Goal: Task Accomplishment & Management: Use online tool/utility

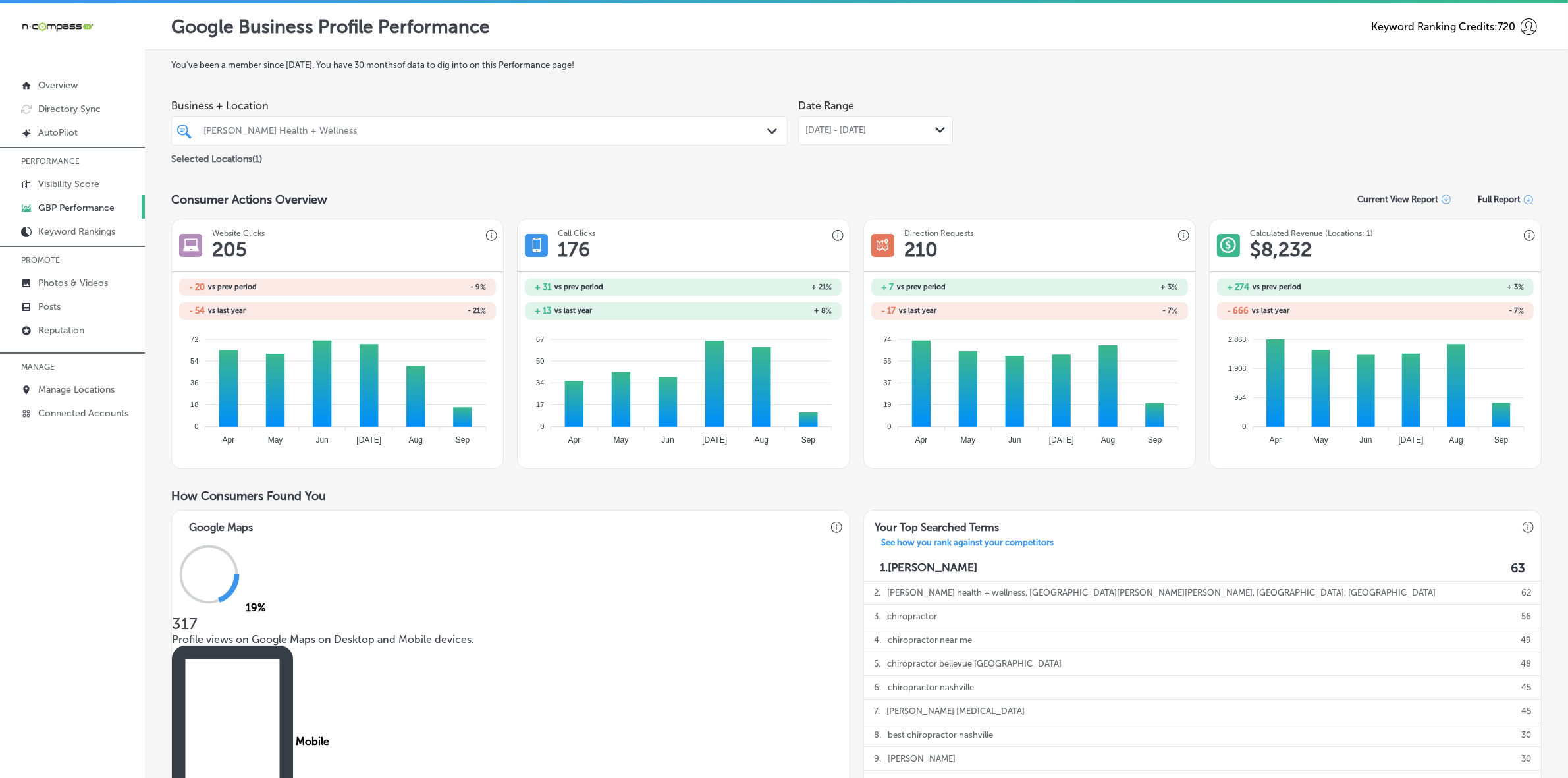
scroll to position [657, 0]
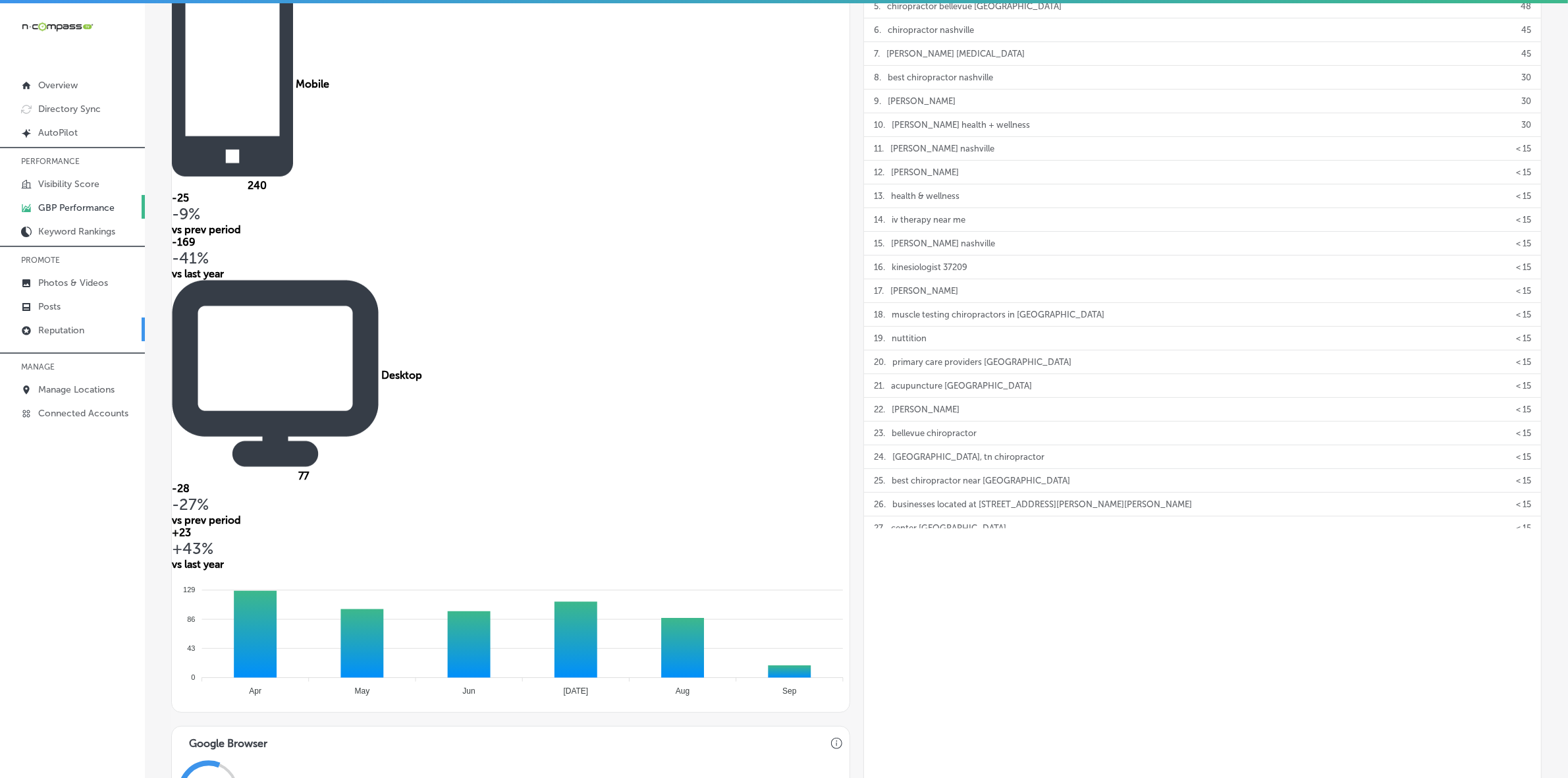
click at [80, 334] on p "Reputation" at bounding box center [60, 330] width 46 height 11
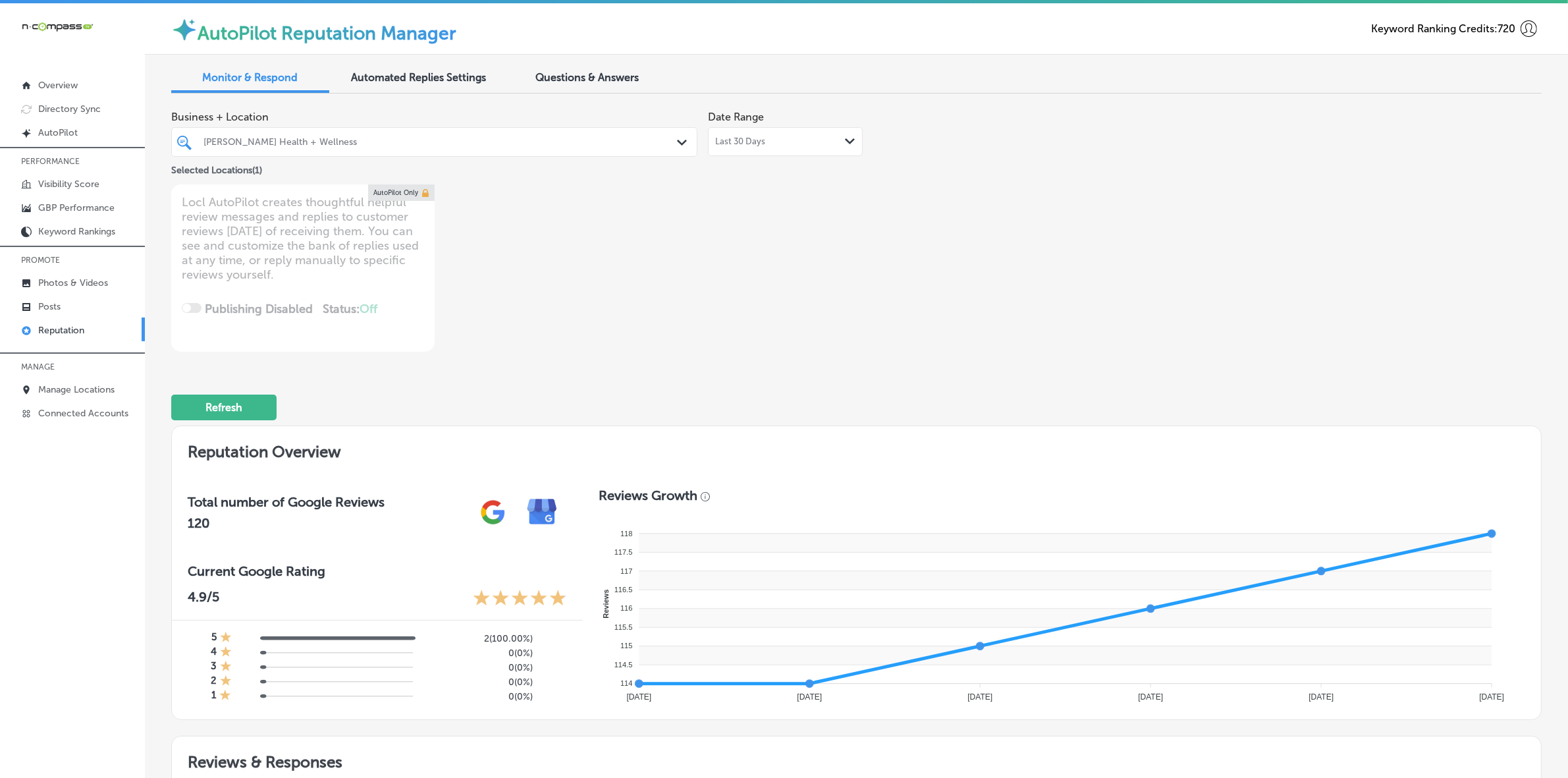
click at [550, 142] on div "[PERSON_NAME] Health + Wellness" at bounding box center [441, 142] width 475 height 11
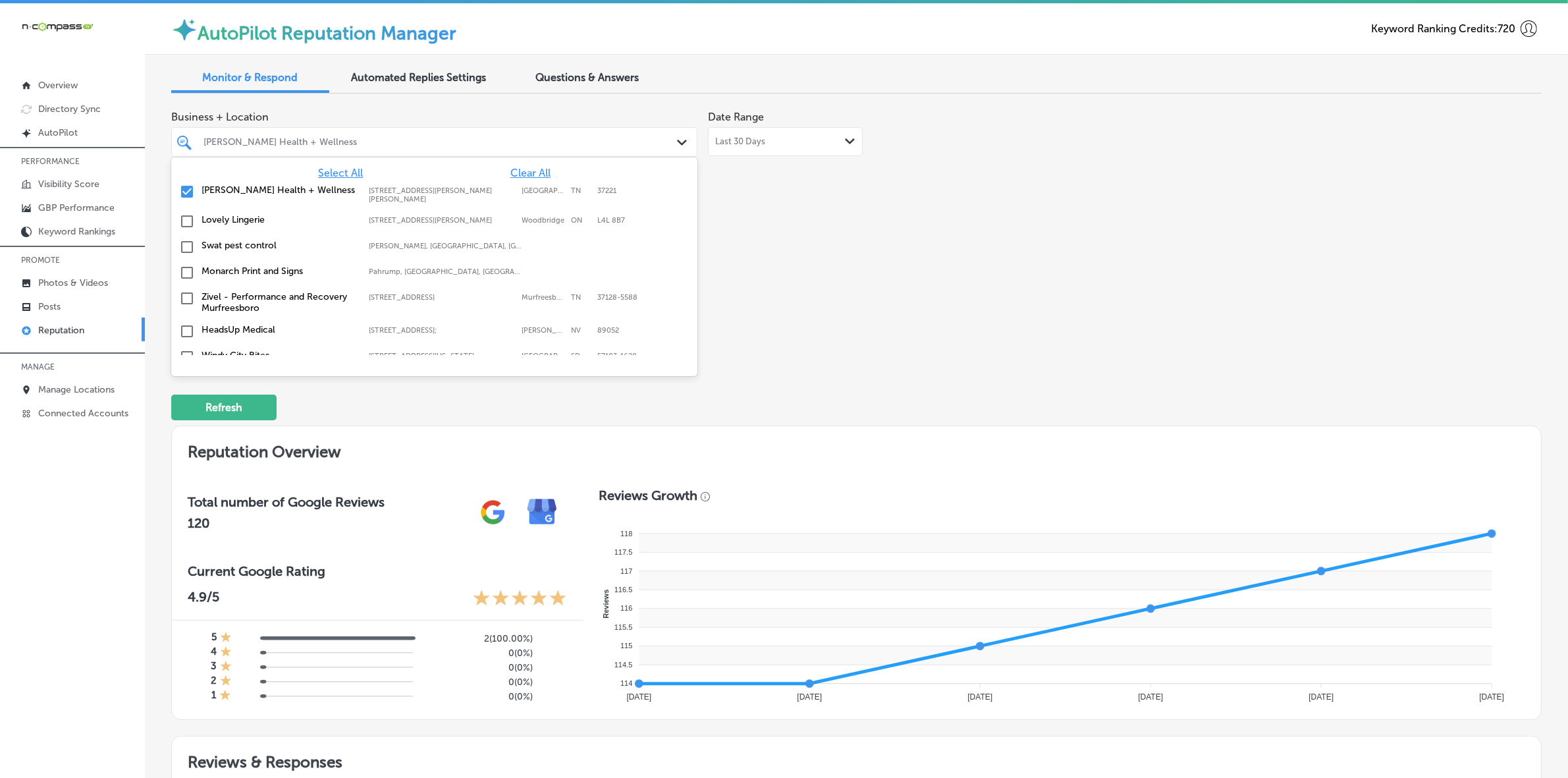
click at [318, 174] on span "Select All" at bounding box center [341, 173] width 45 height 13
click at [891, 317] on div "Business + Location option [STREET_ADDRESS][PERSON_NAME][PERSON_NAME]. 168 resu…" at bounding box center [582, 228] width 823 height 247
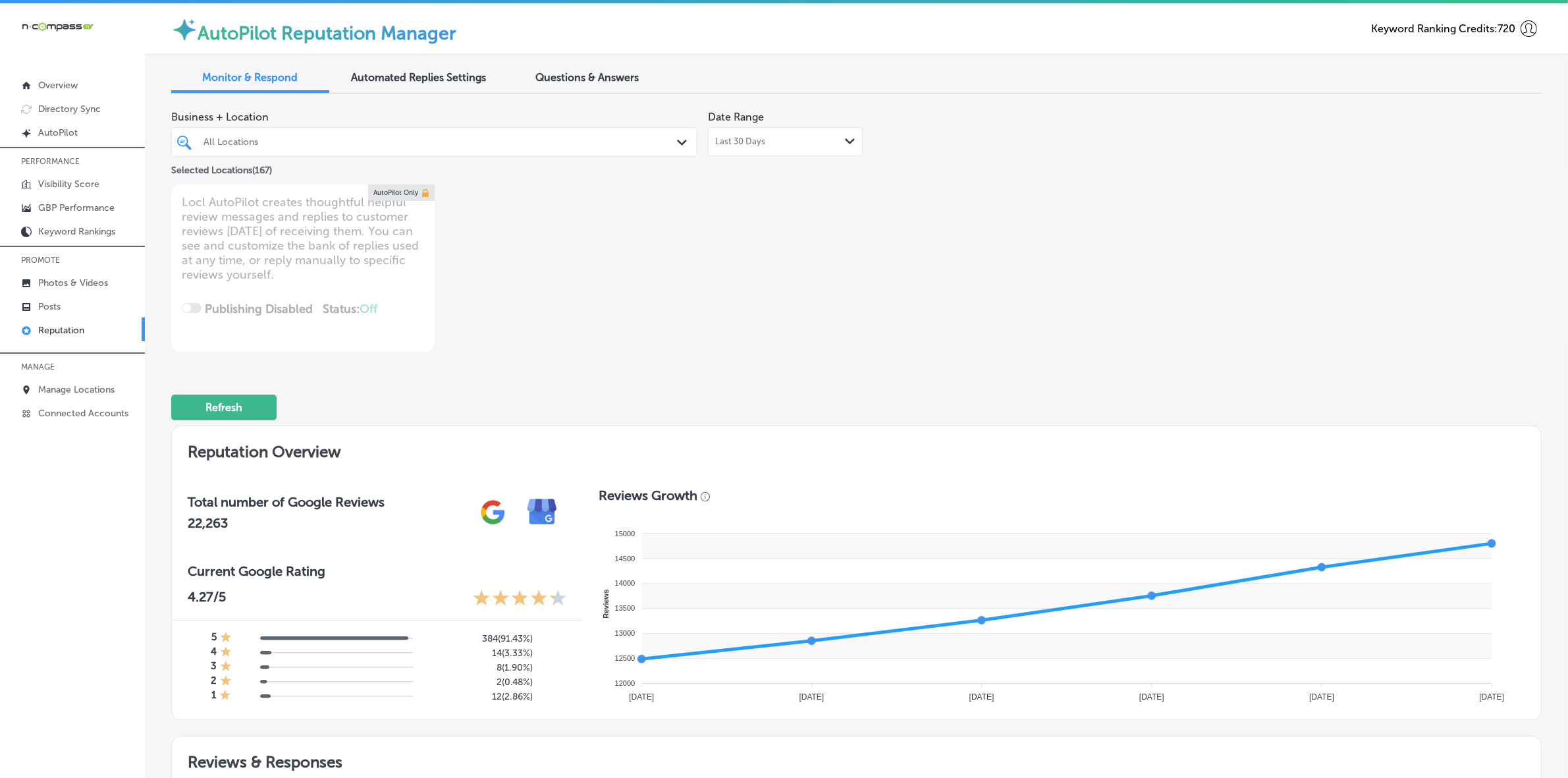
scroll to position [659, 0]
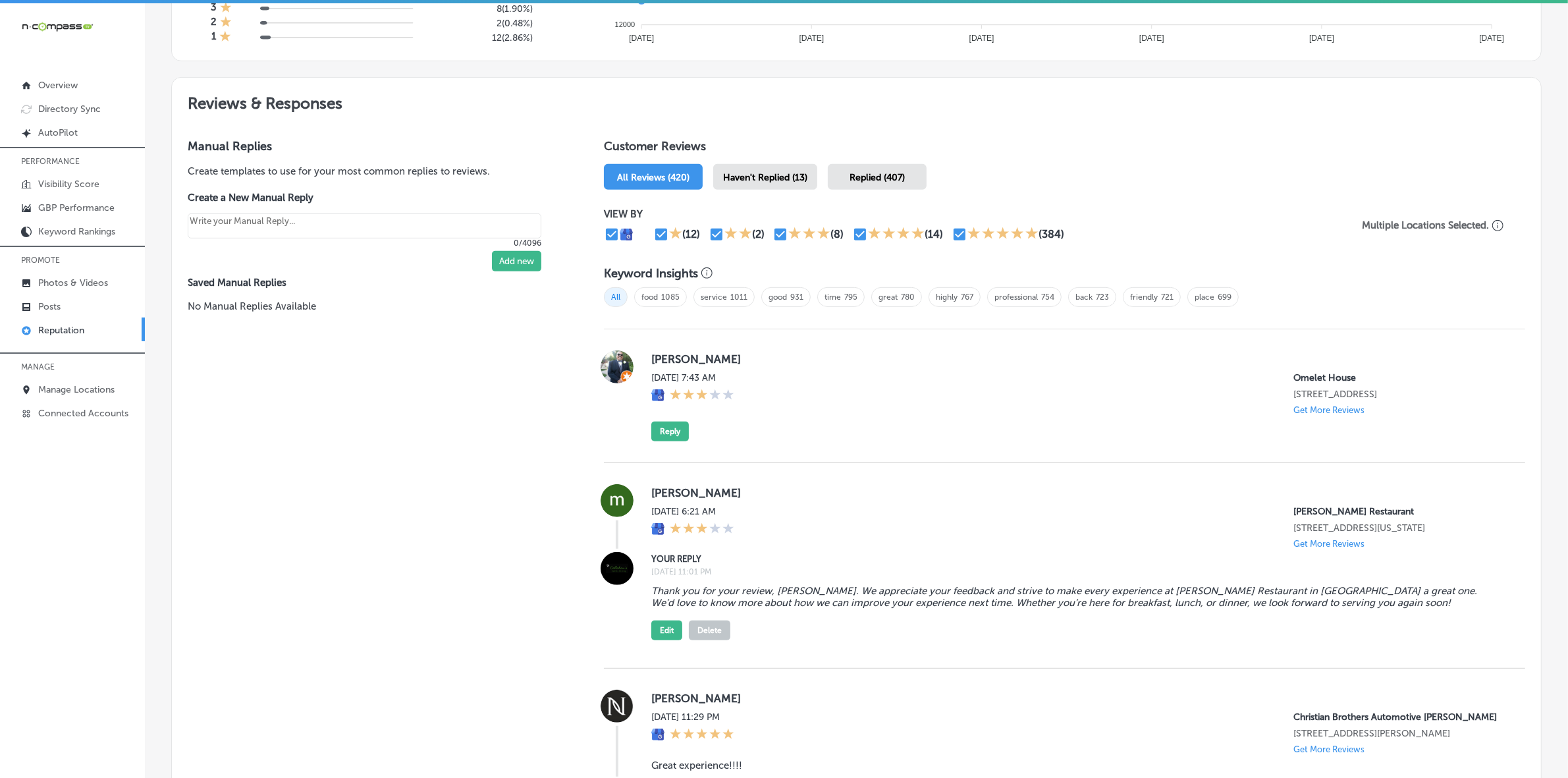
click at [780, 186] on div "Haven't Replied (13)" at bounding box center [765, 176] width 104 height 26
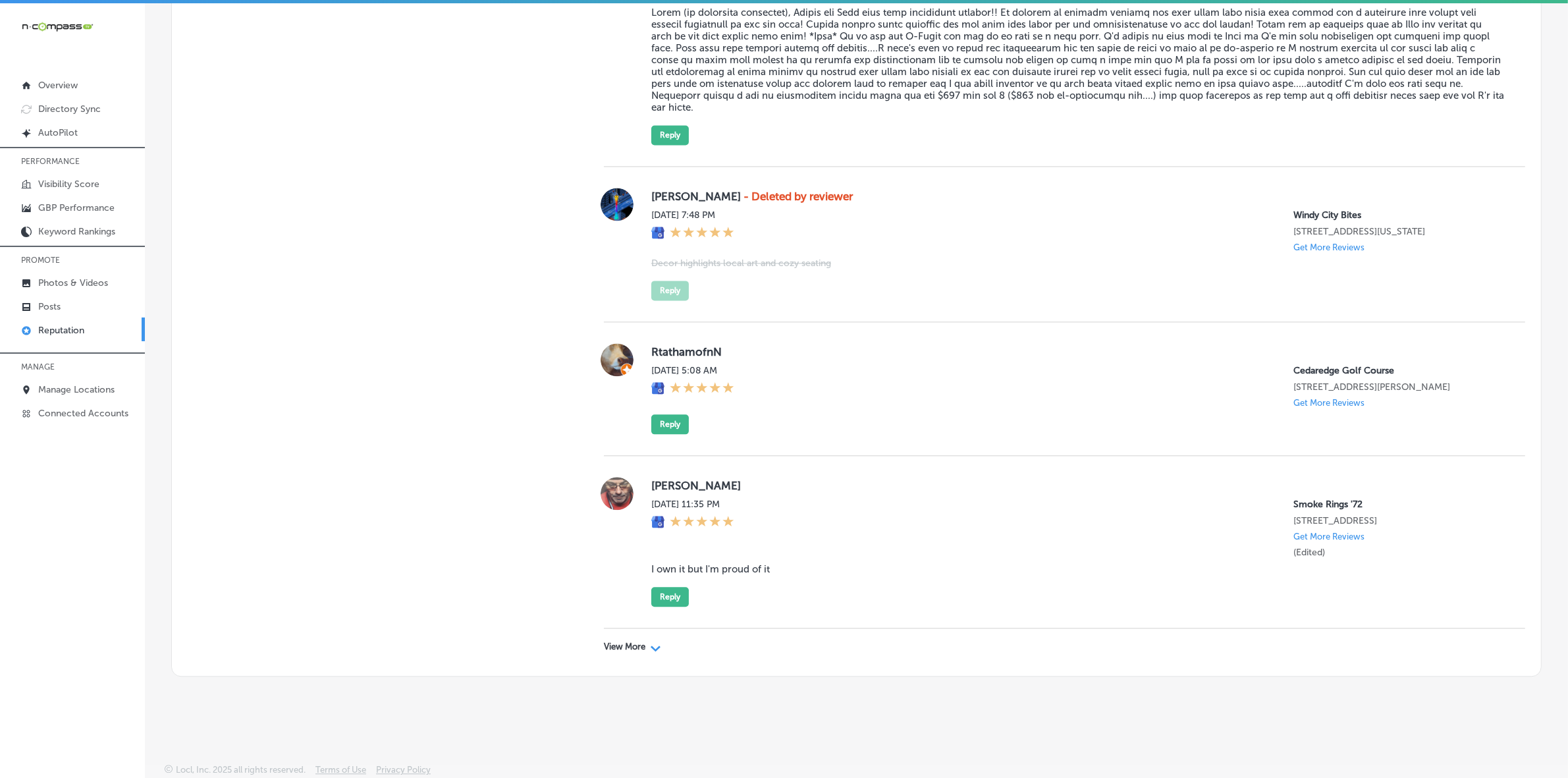
scroll to position [3700, 0]
click at [613, 642] on p "View More" at bounding box center [625, 648] width 41 height 11
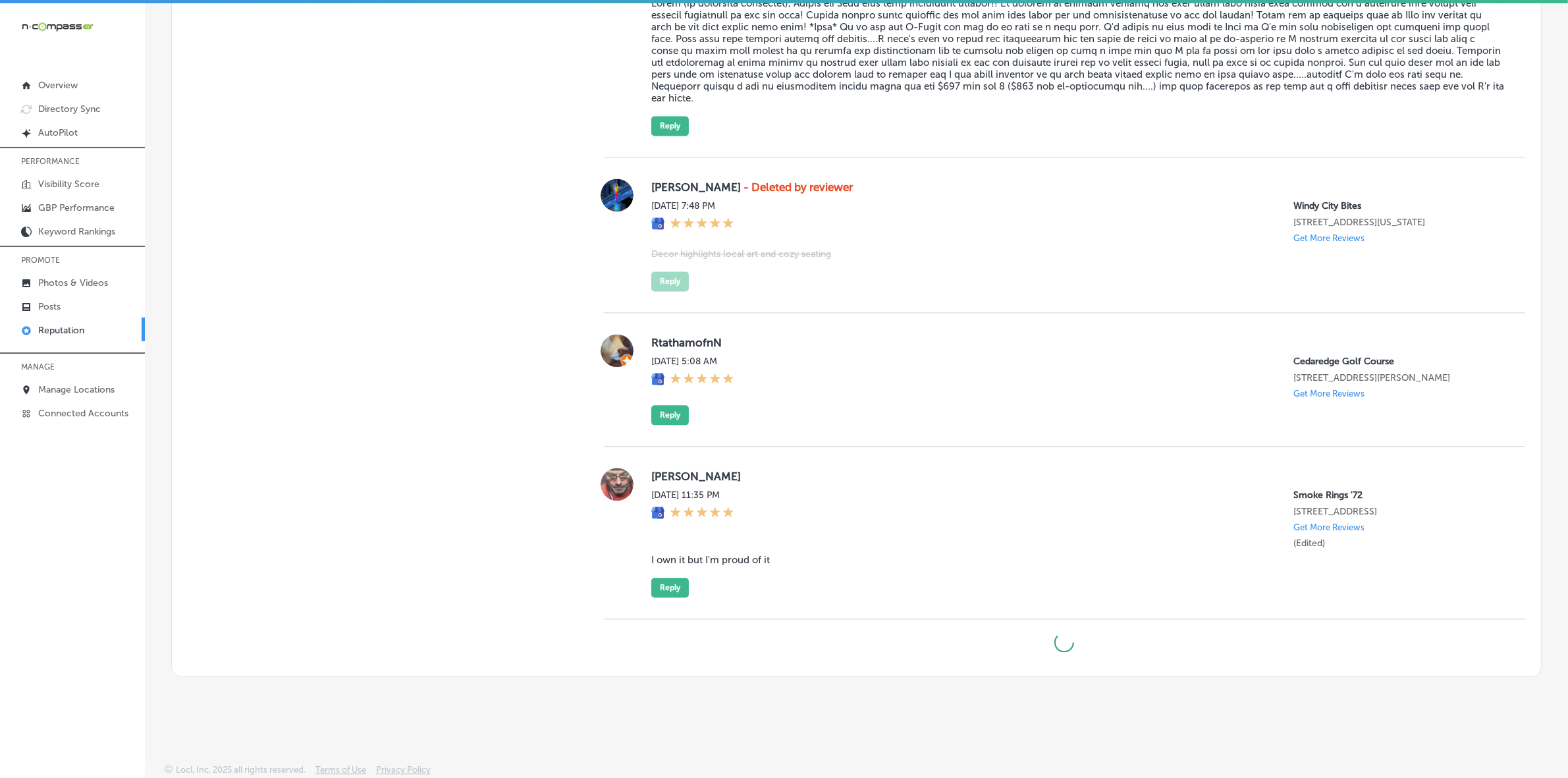
type textarea "x"
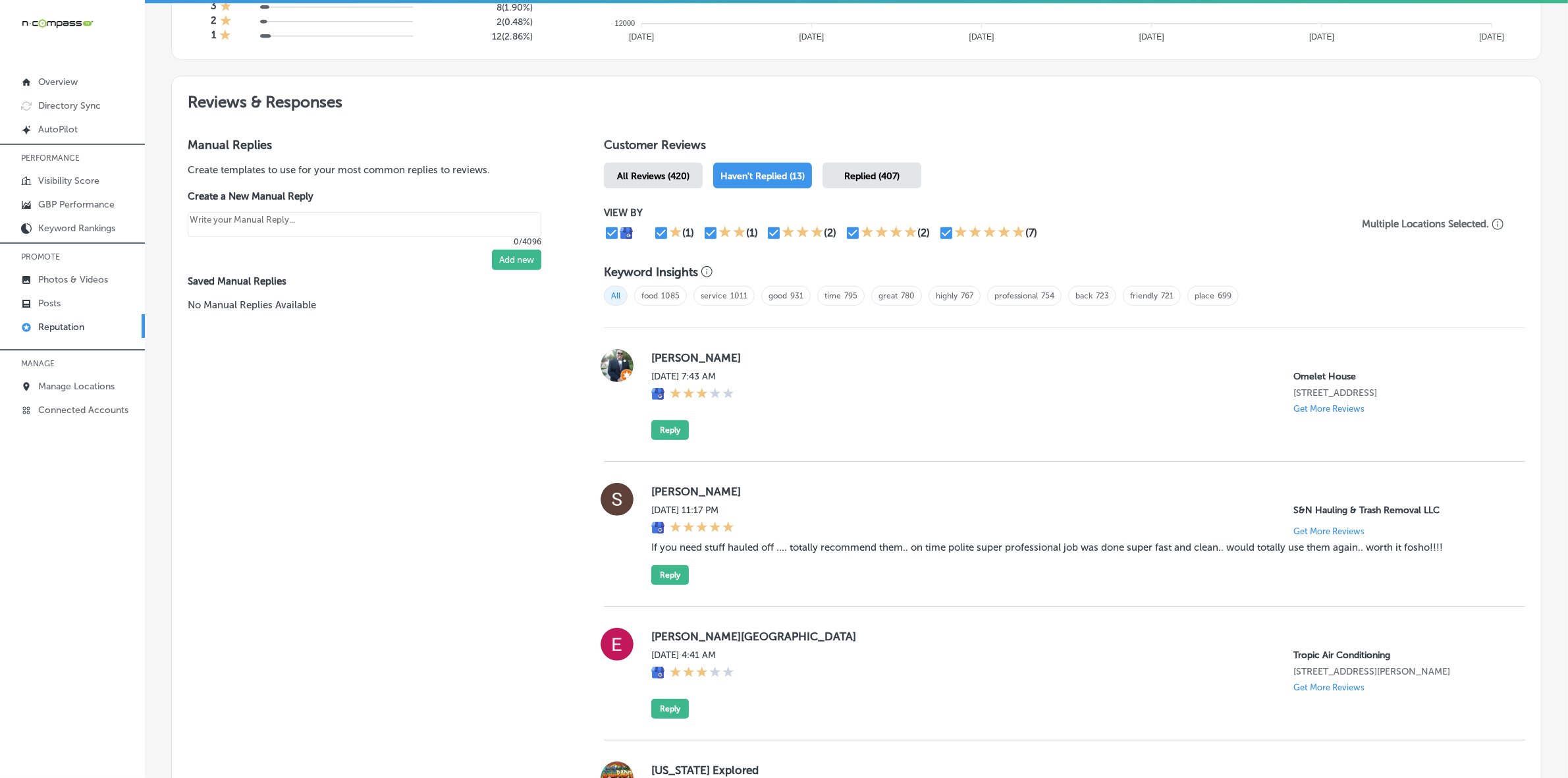
scroll to position [659, 0]
click at [663, 356] on label "[PERSON_NAME]" at bounding box center [1078, 355] width 853 height 13
copy label "[PERSON_NAME]"
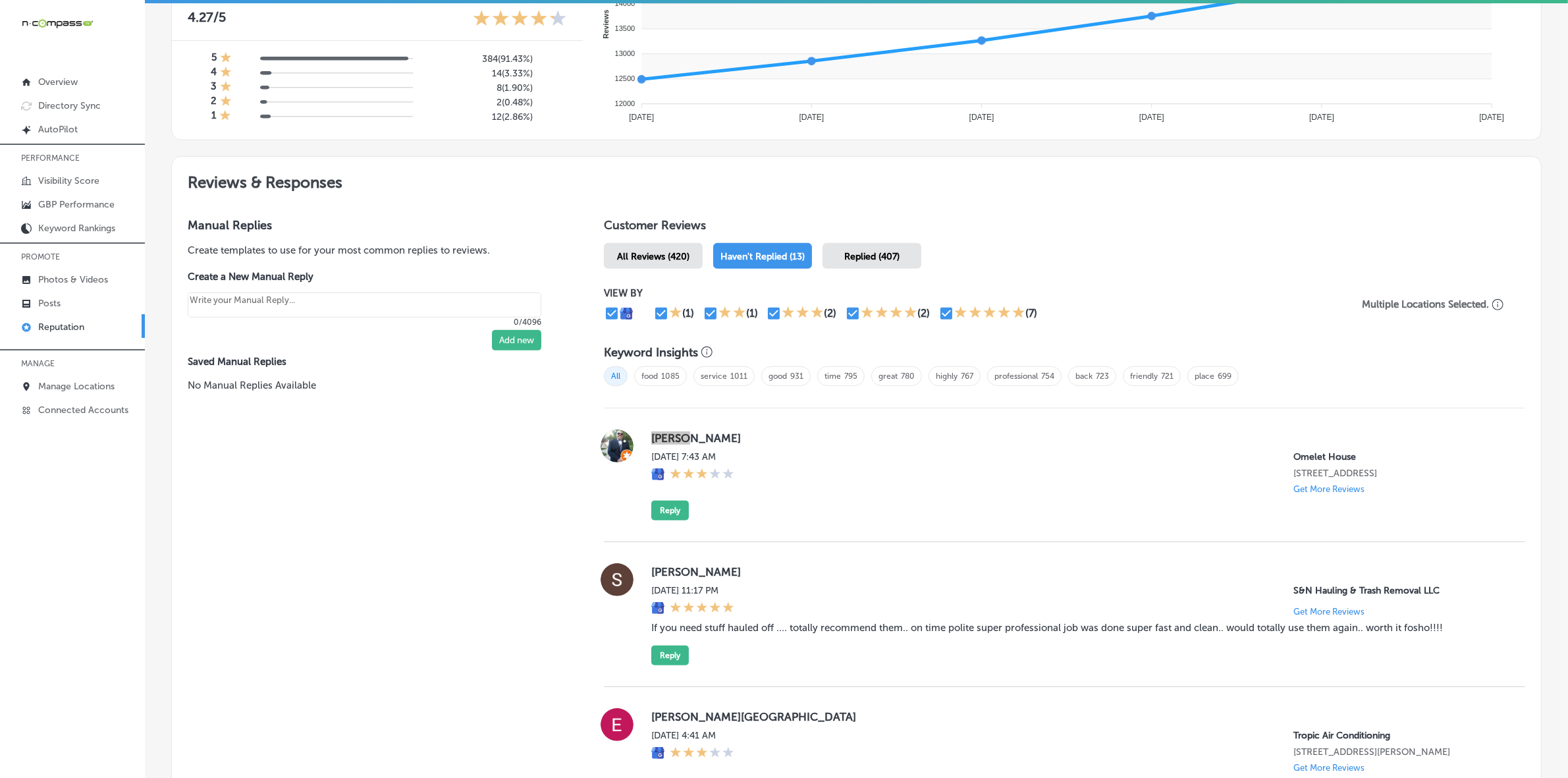
scroll to position [613, 0]
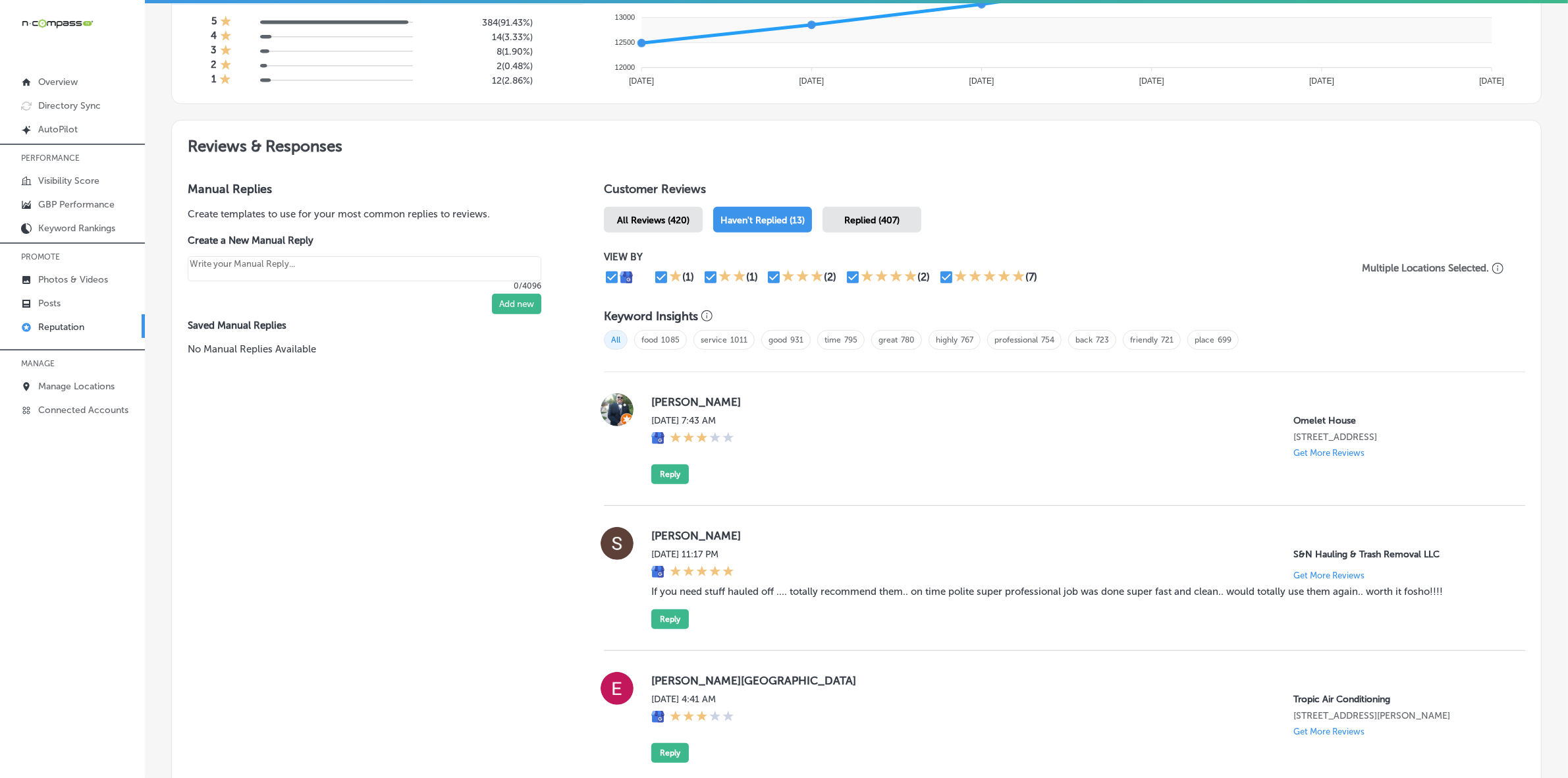
click at [80, 308] on link "Posts" at bounding box center [72, 302] width 145 height 23
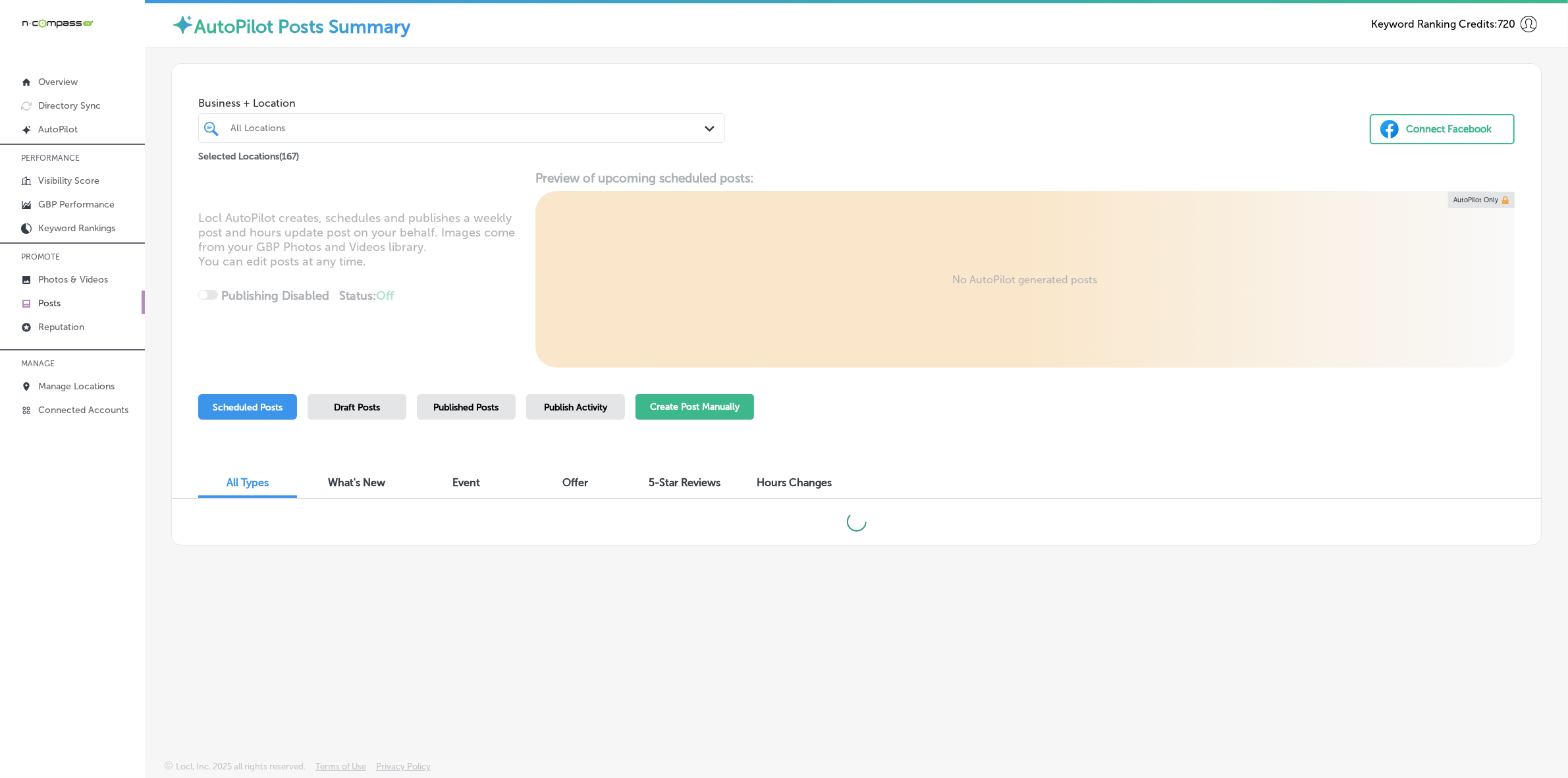
click at [709, 408] on button "Create Post Manually" at bounding box center [695, 407] width 119 height 26
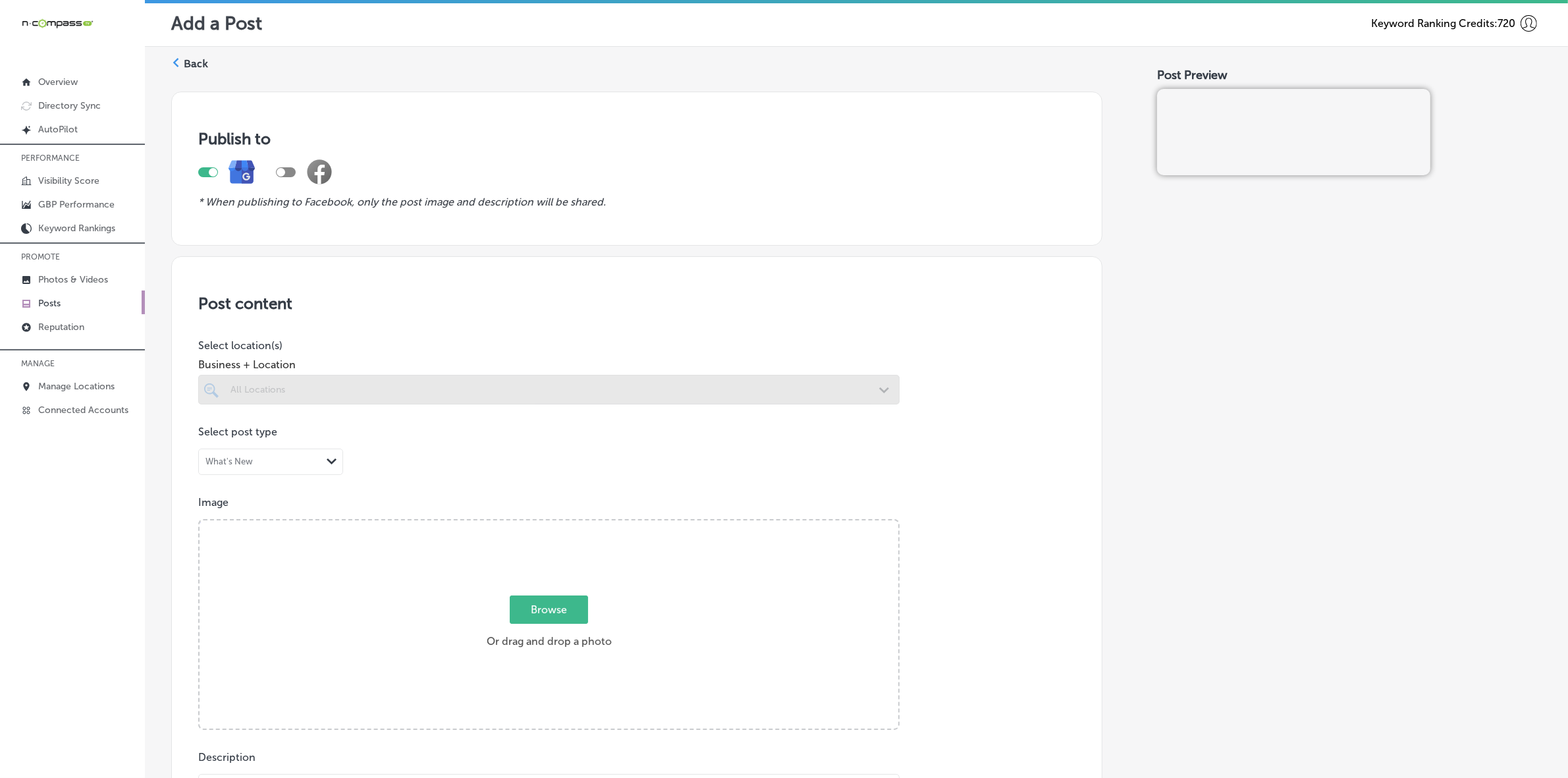
click at [402, 396] on div at bounding box center [549, 389] width 701 height 30
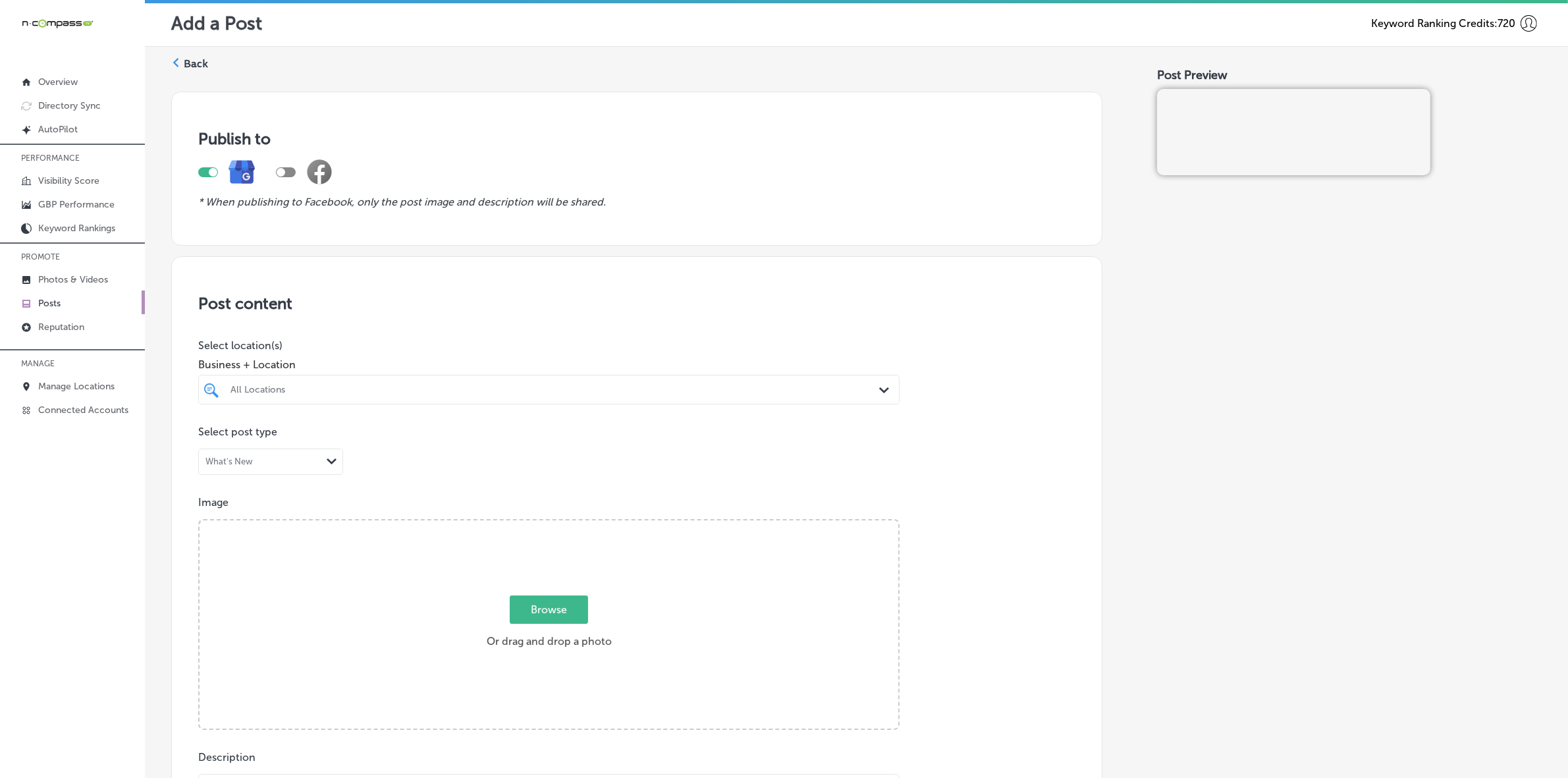
click at [410, 396] on div "All Locations" at bounding box center [555, 389] width 650 height 11
click at [497, 445] on div "Half Moon [STREET_ADDRESS][US_STATE] [STREET_ADDRESS][US_STATE]" at bounding box center [548, 440] width 690 height 21
type input "half"
click at [999, 380] on div "Post content Select location(s) Business + Location option 50 [GEOGRAPHIC_DATA]…" at bounding box center [637, 673] width 931 height 834
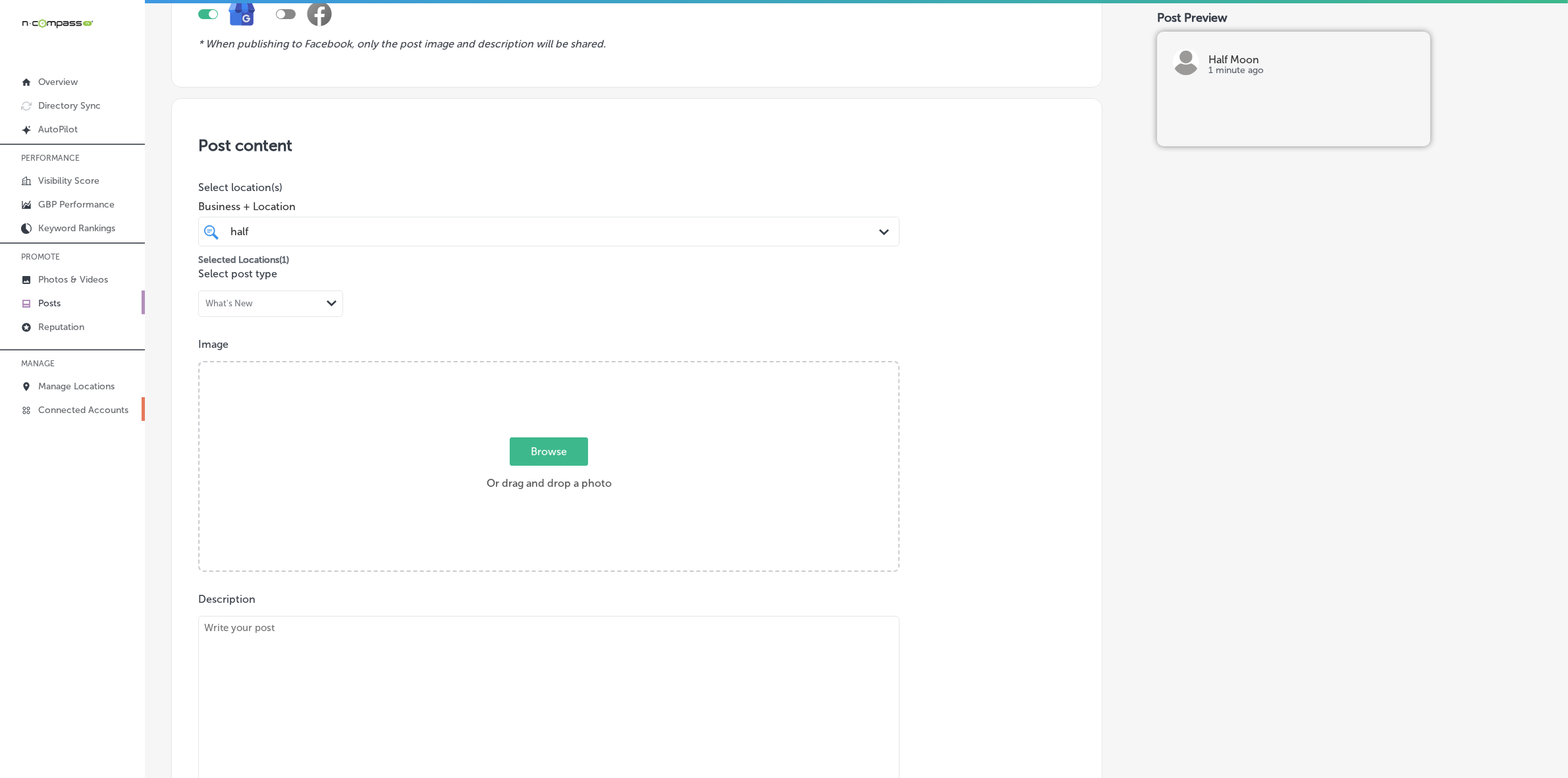
scroll to position [165, 0]
click at [539, 437] on span "Browse" at bounding box center [548, 445] width 78 height 29
click at [539, 360] on input "Browse Or drag and drop a photo" at bounding box center [548, 358] width 699 height 4
type input "C:\fakepath\001. Half Moon Restaurant-54.png"
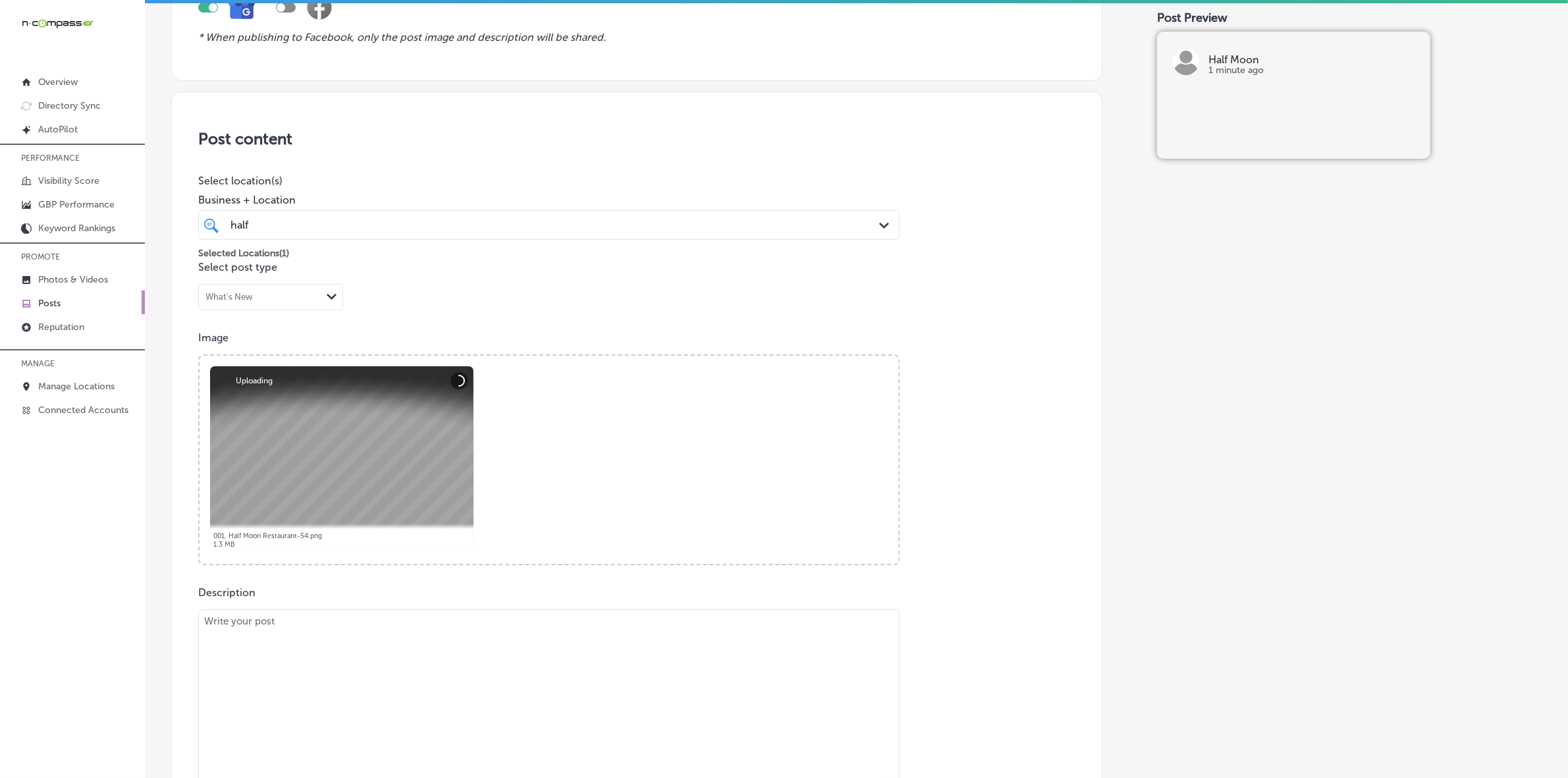
scroll to position [247, 0]
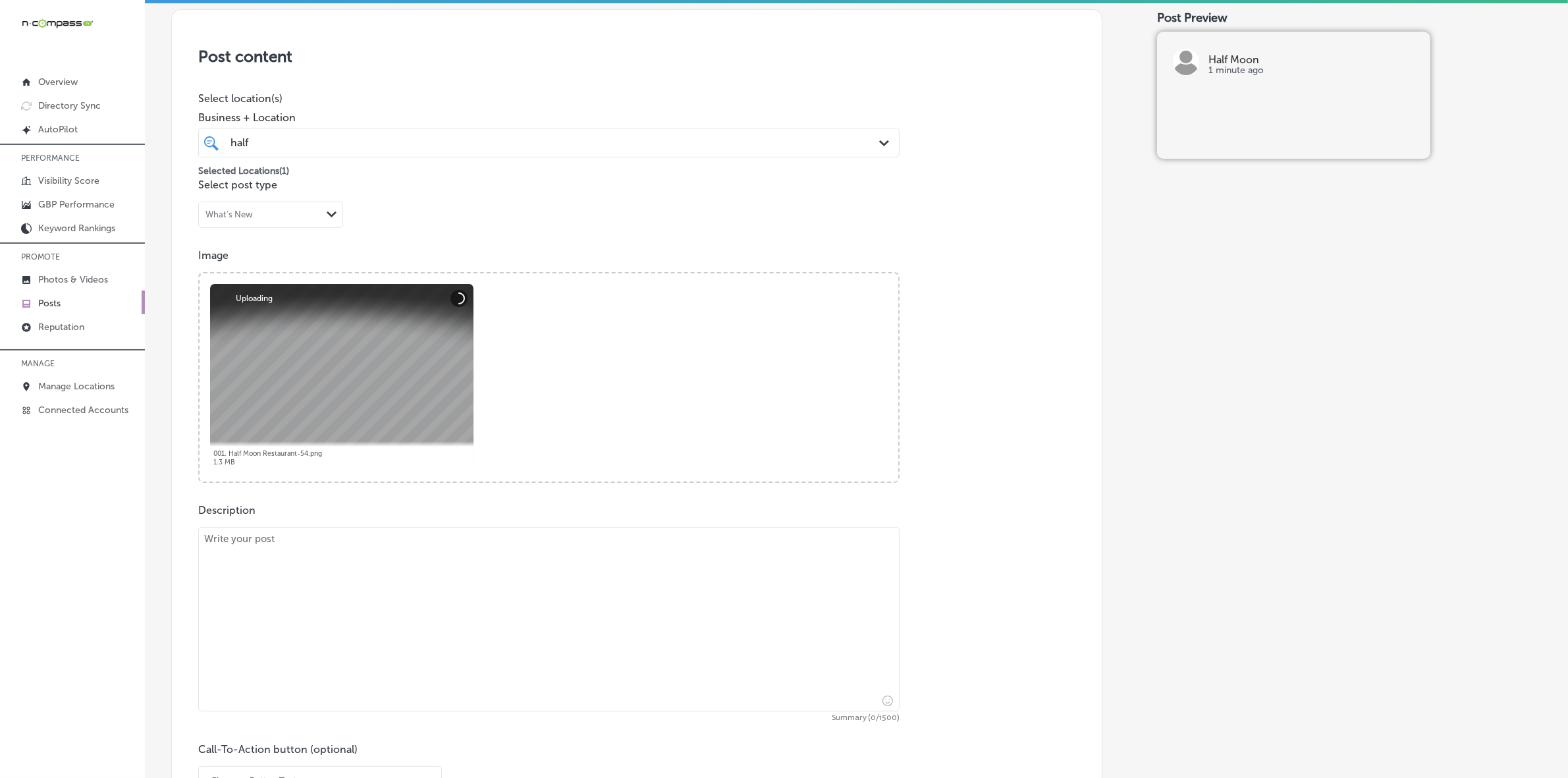
click at [494, 607] on textarea at bounding box center [549, 619] width 701 height 184
paste textarea "On this solemn [DATE] pause to honor the lives lost and the heroes who rose to …"
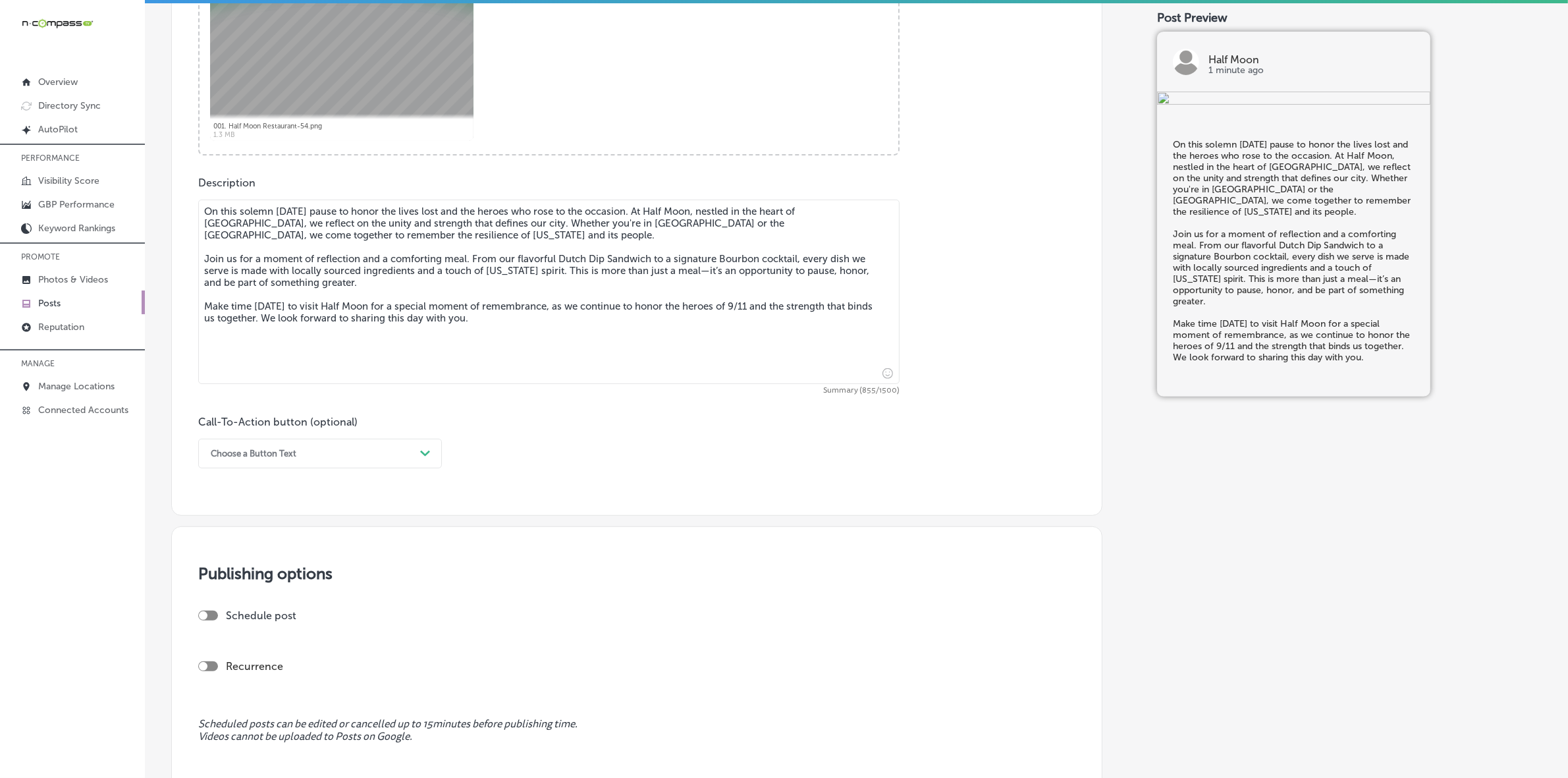
scroll to position [577, 0]
click at [211, 613] on div at bounding box center [209, 613] width 20 height 10
type textarea "On this solemn [DATE] pause to honor the lives lost and the heroes who rose to …"
checkbox input "true"
click at [331, 667] on div "+08 Path Created with Sketch." at bounding box center [281, 668] width 165 height 30
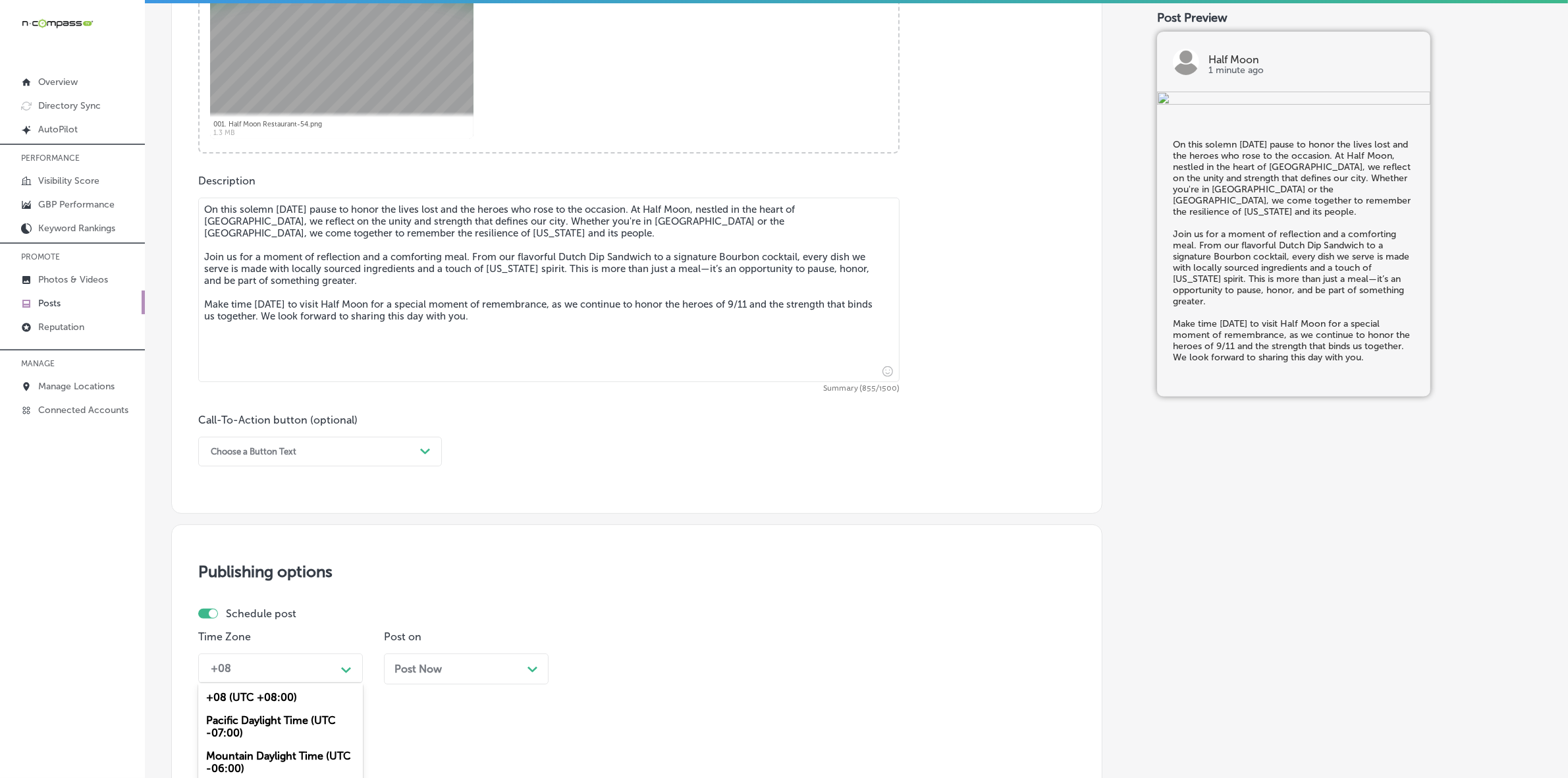
scroll to position [685, 0]
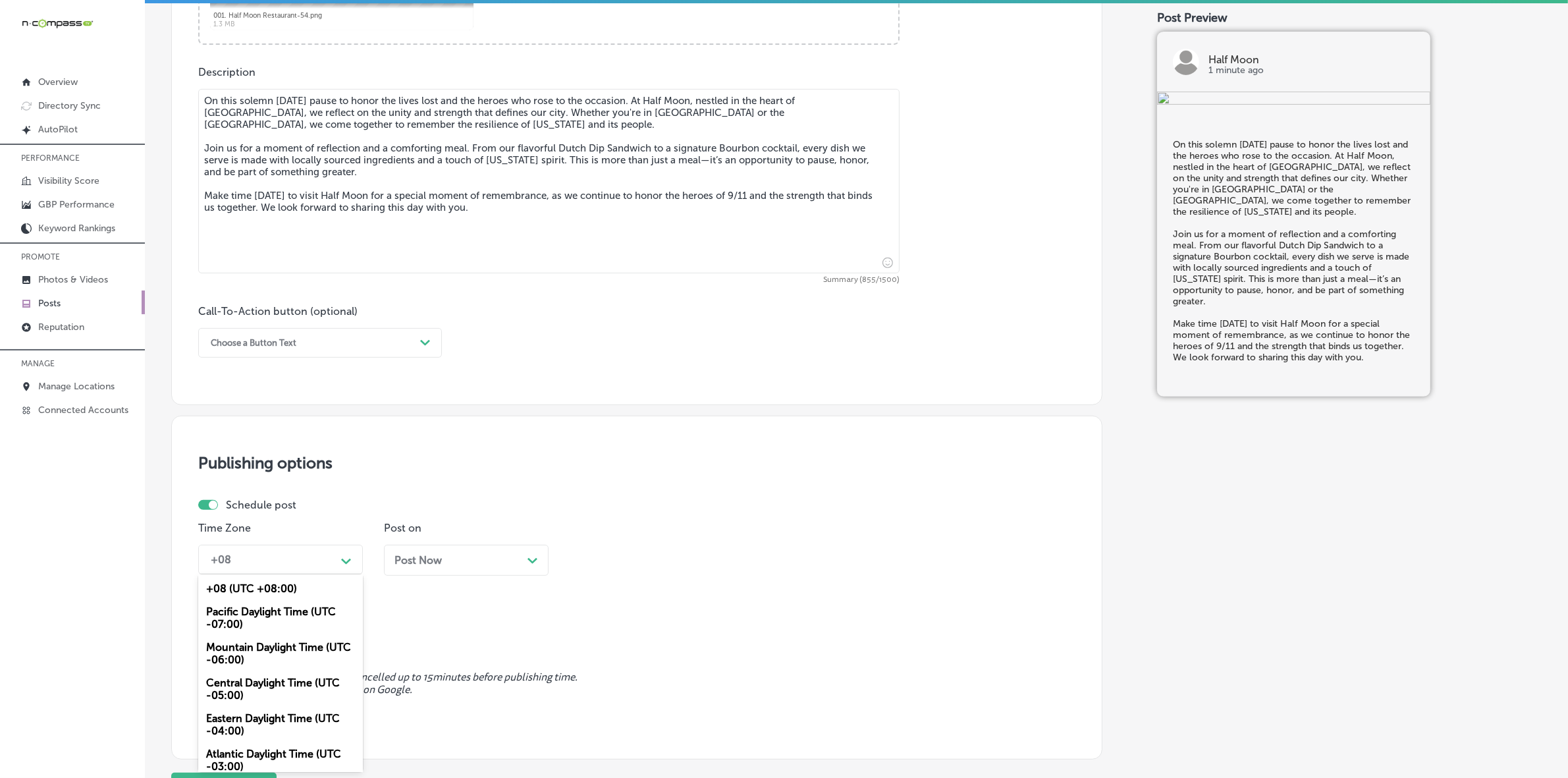
click at [303, 644] on div "Mountain Daylight Time (UTC -06:00)" at bounding box center [281, 654] width 165 height 36
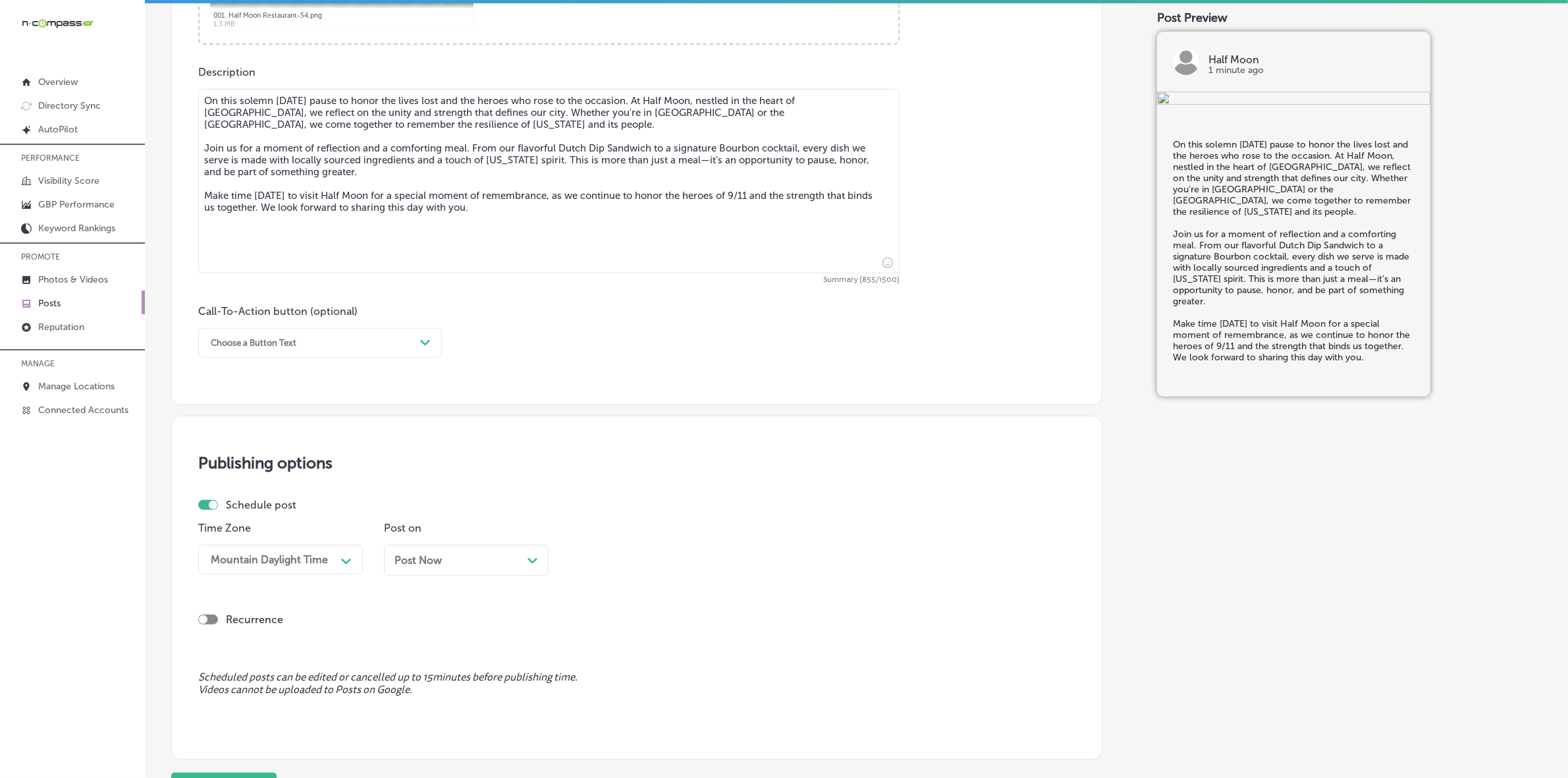
click at [425, 568] on div "Post Now Path Created with Sketch." at bounding box center [466, 560] width 165 height 31
click at [717, 523] on div "Time Zone Mountain Daylight Time Path Created with Sketch. Post on Post Now Pat…" at bounding box center [632, 553] width 867 height 64
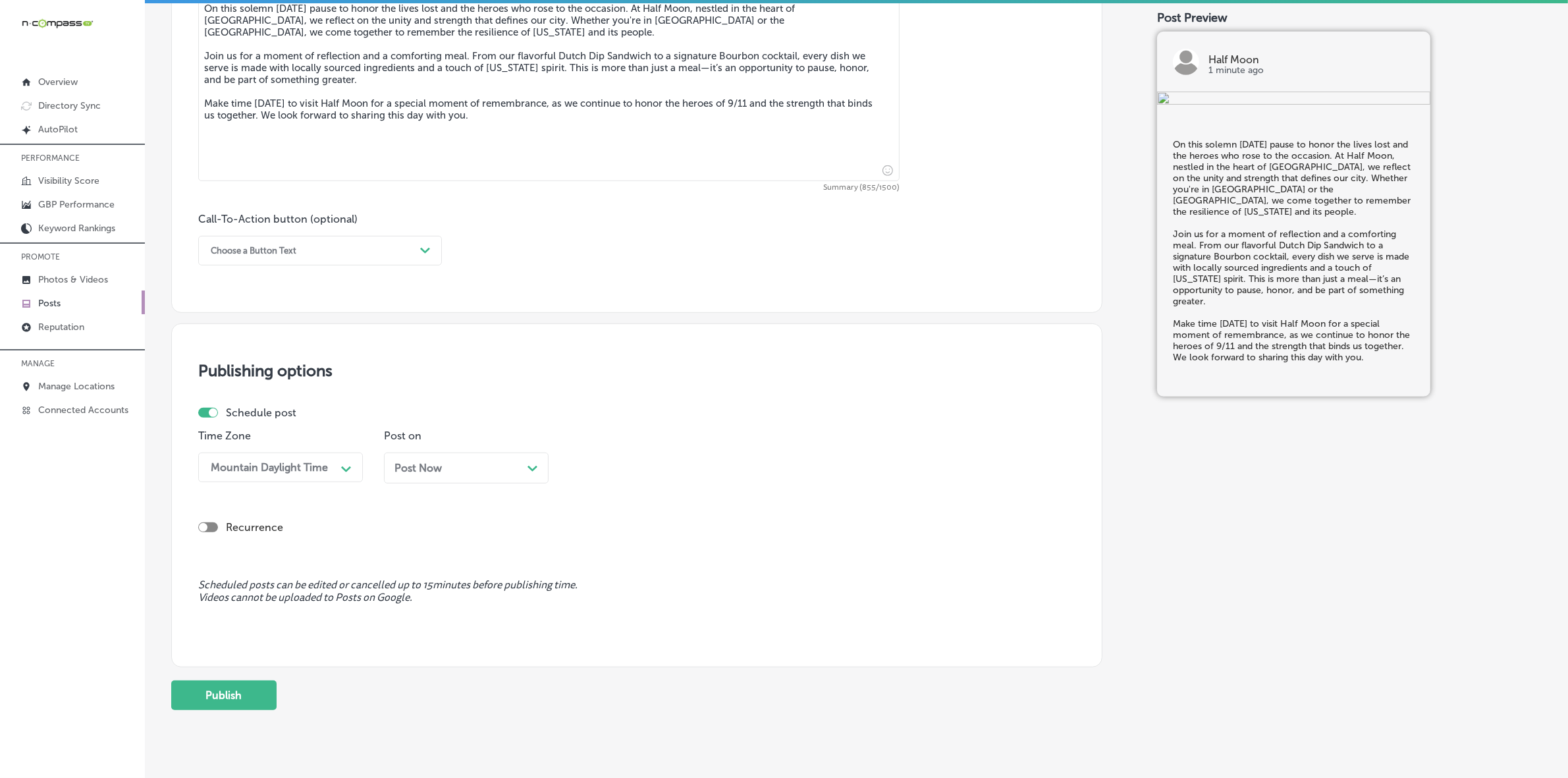
scroll to position [812, 0]
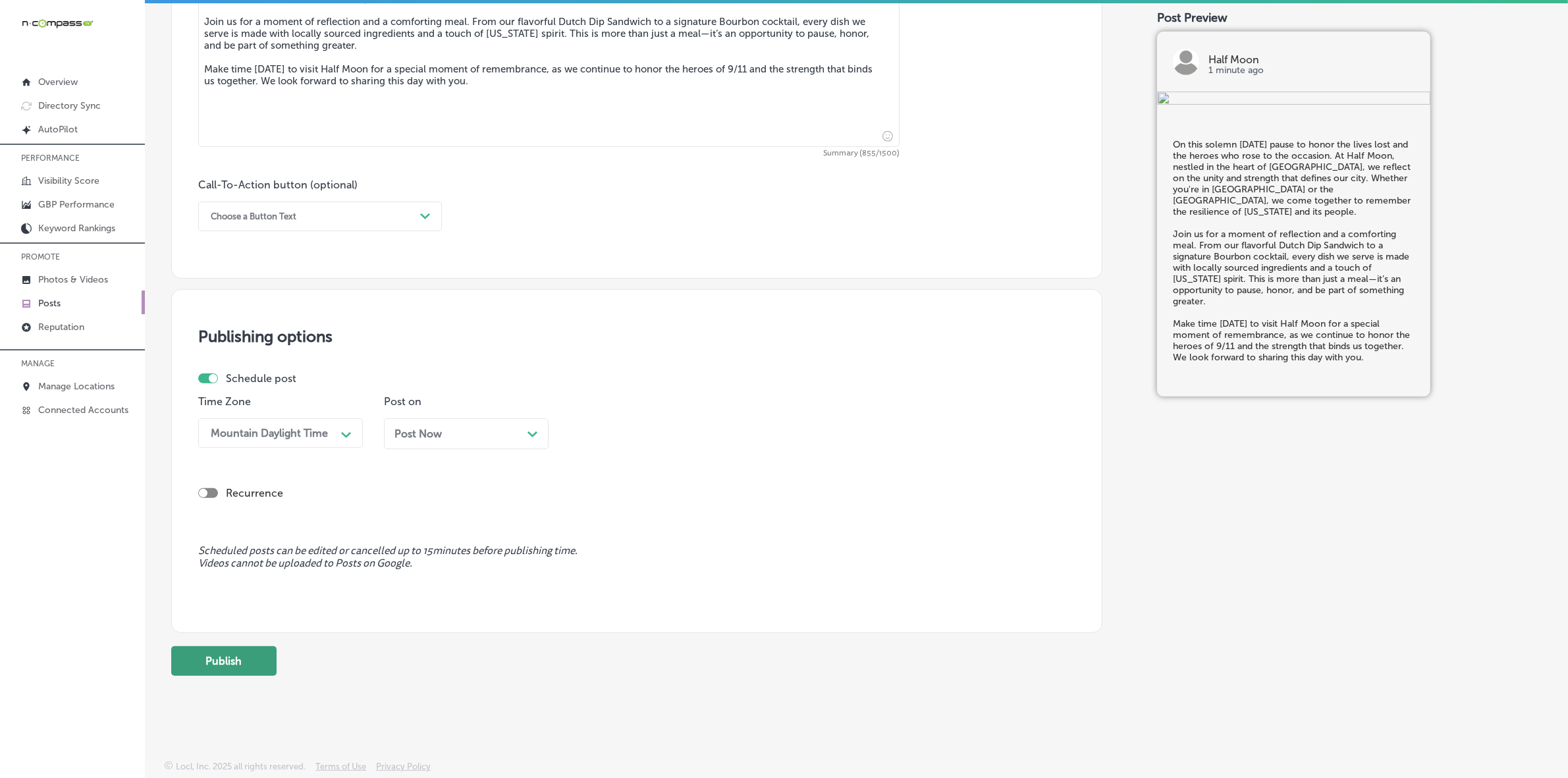
click at [236, 663] on button "Publish" at bounding box center [223, 661] width 105 height 30
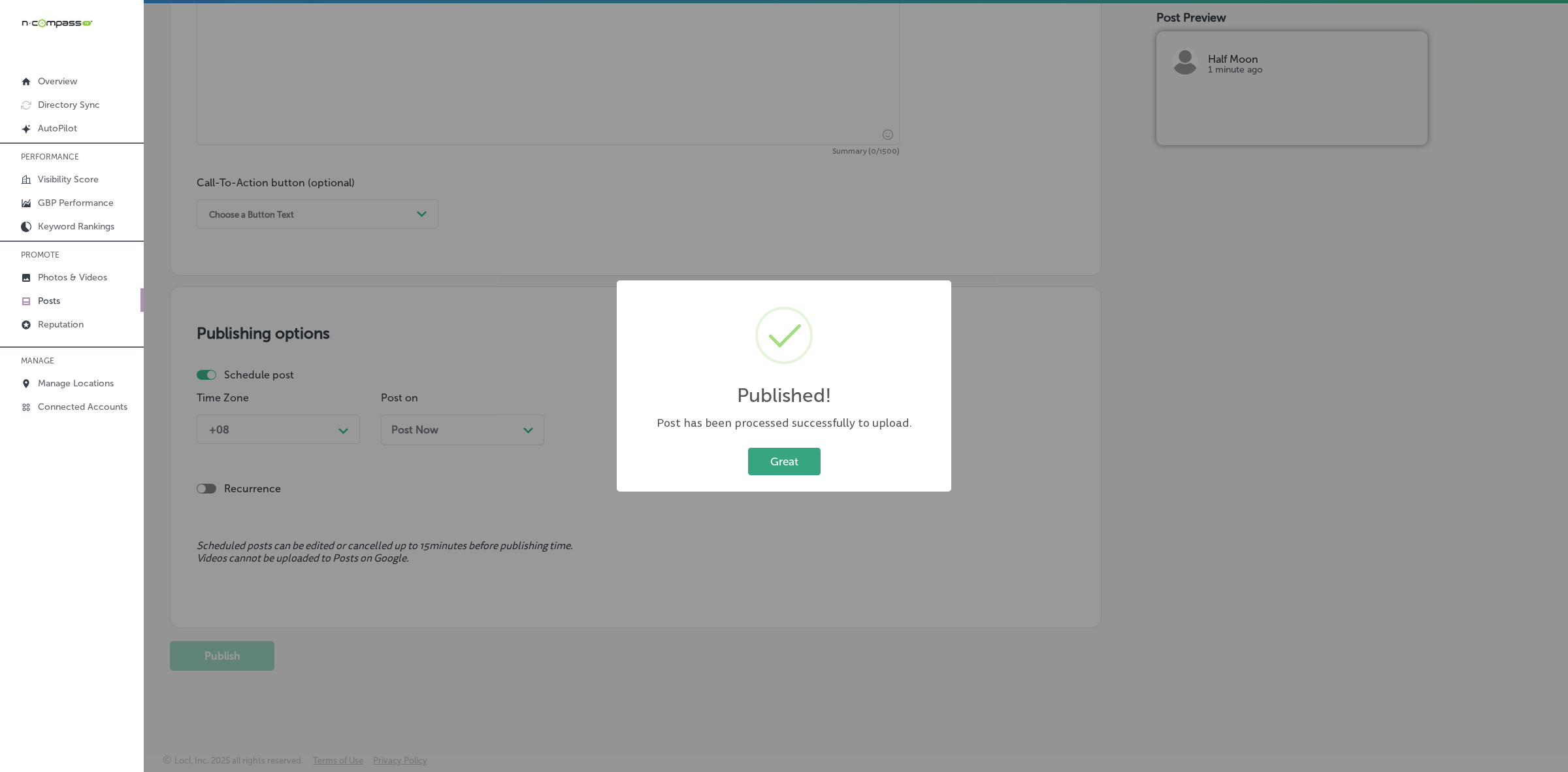
click at [769, 461] on button "Great" at bounding box center [784, 461] width 72 height 27
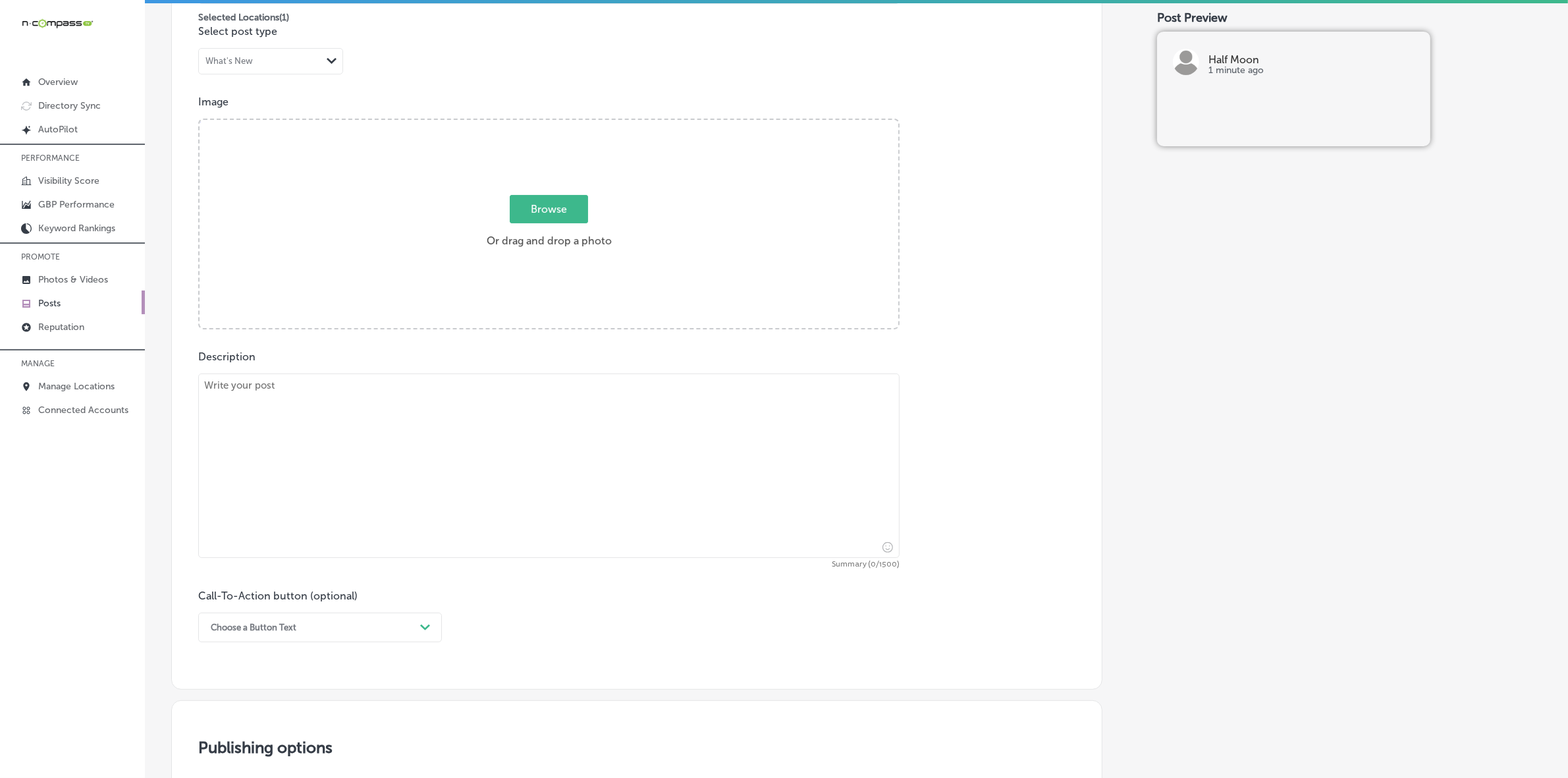
scroll to position [0, 0]
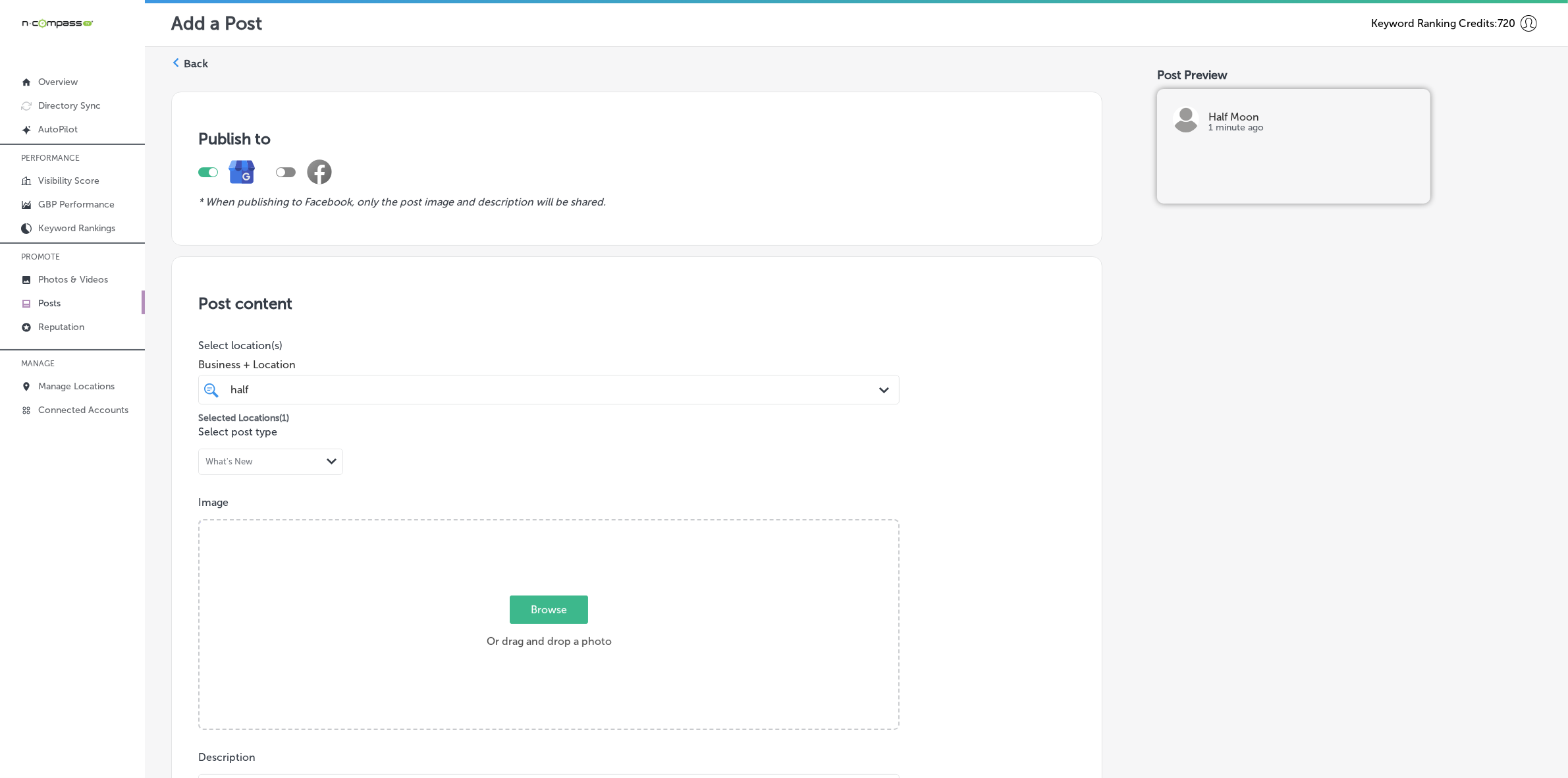
click at [55, 307] on p "Posts" at bounding box center [49, 303] width 22 height 11
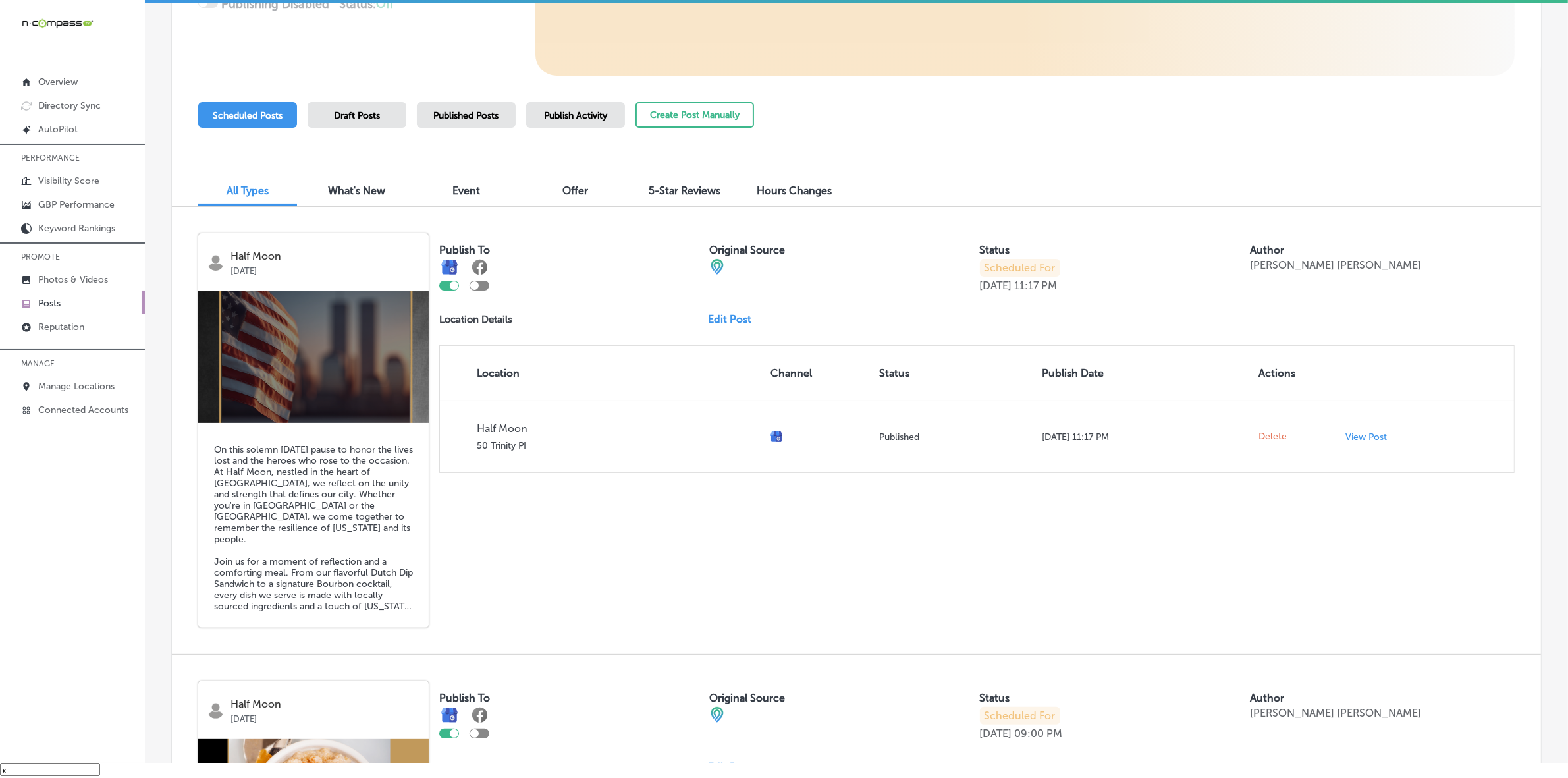
scroll to position [247, 0]
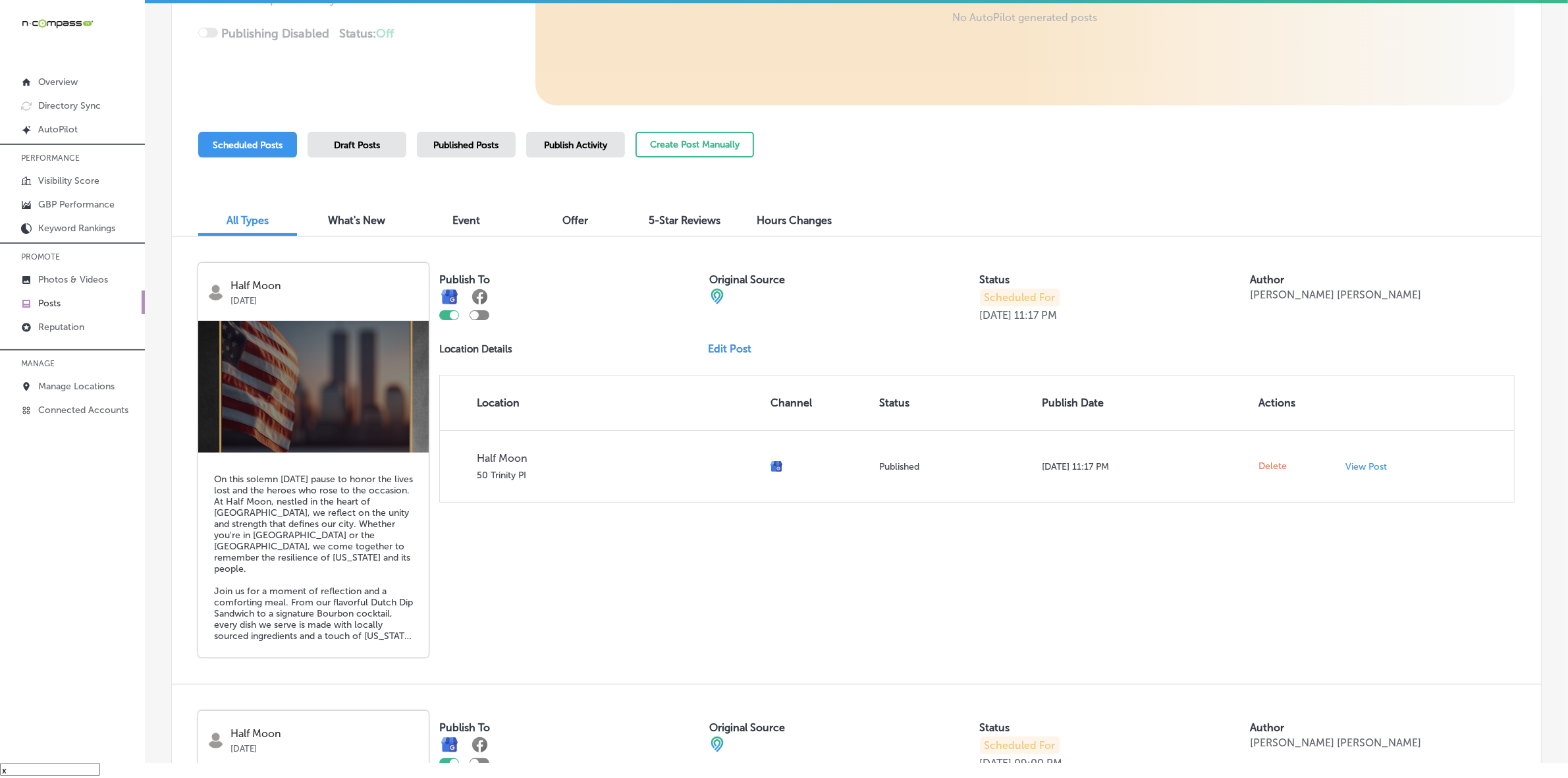
click at [565, 151] on div "Publish Activity" at bounding box center [575, 145] width 99 height 26
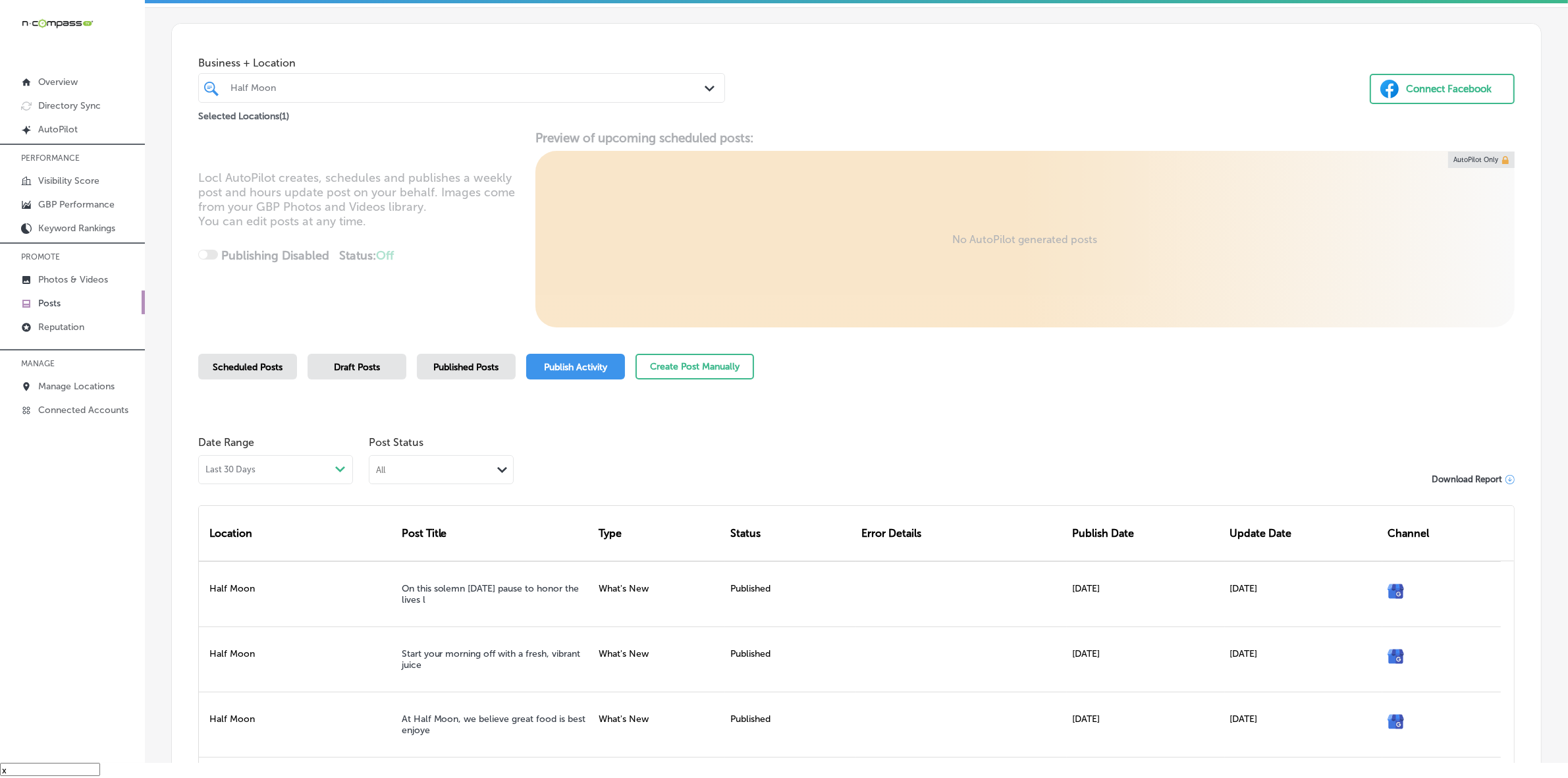
scroll to position [216, 0]
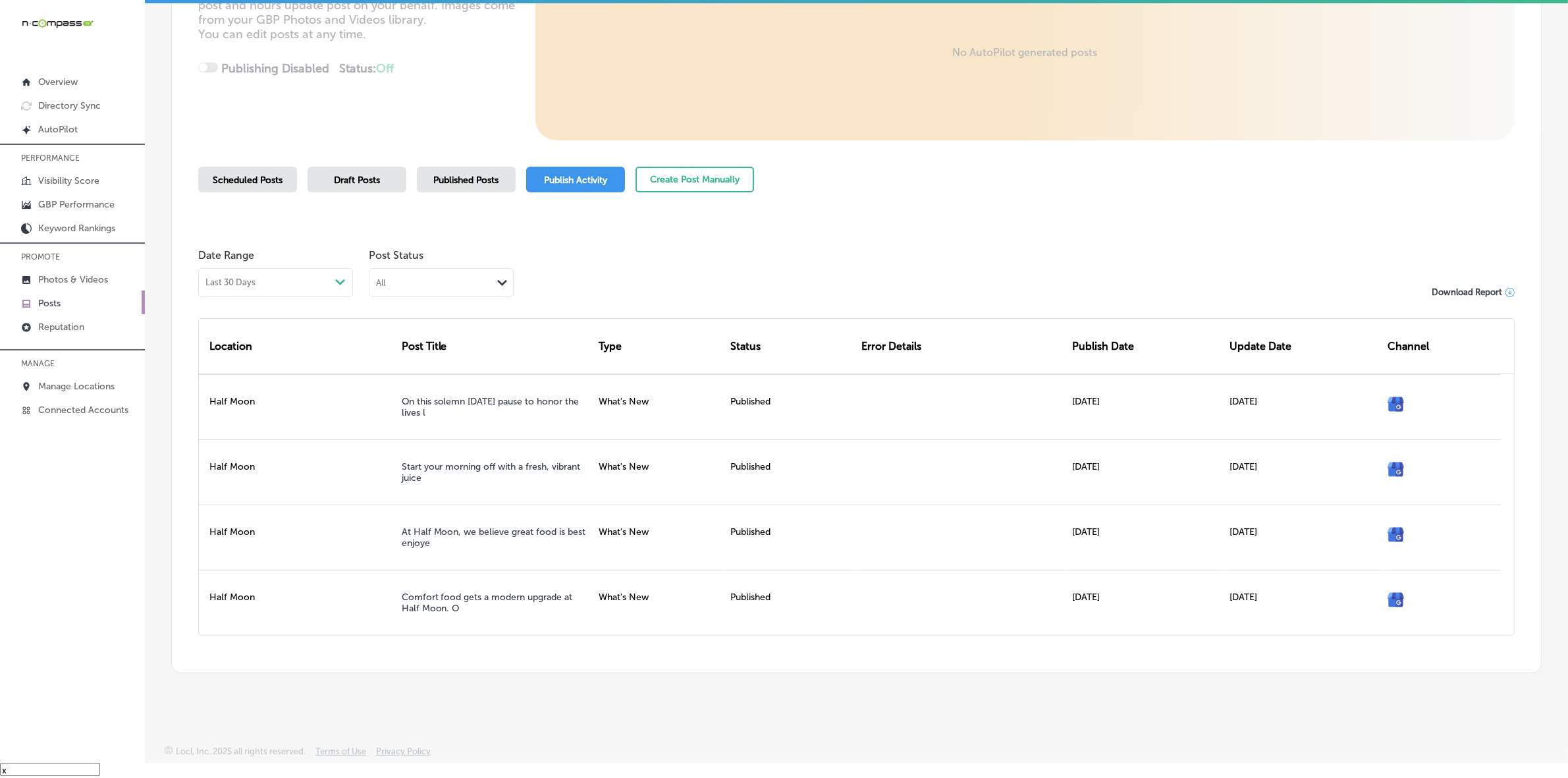
click at [456, 174] on span "Published Posts" at bounding box center [467, 180] width 66 height 11
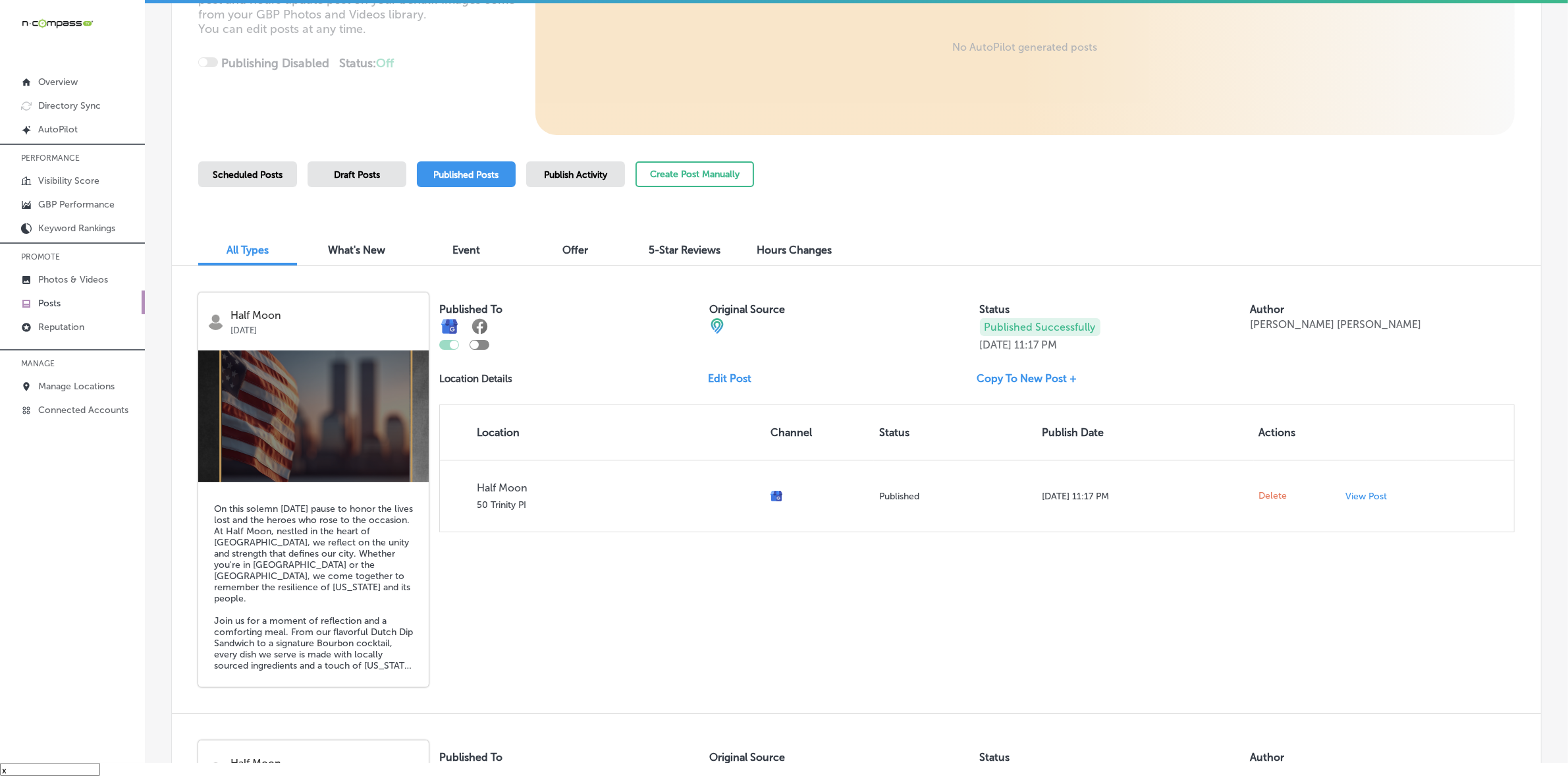
scroll to position [247, 0]
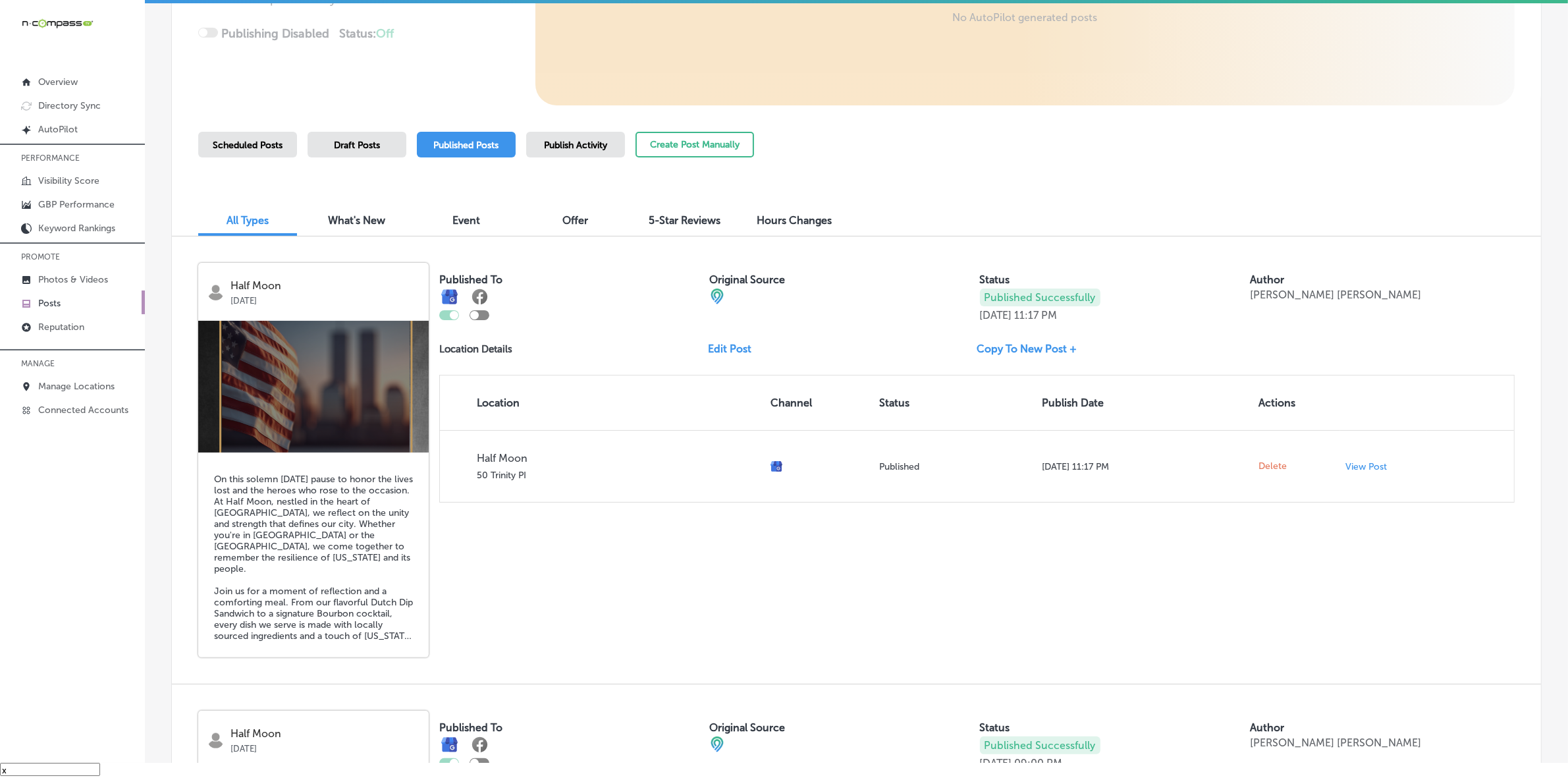
click at [336, 427] on img at bounding box center [314, 387] width 230 height 132
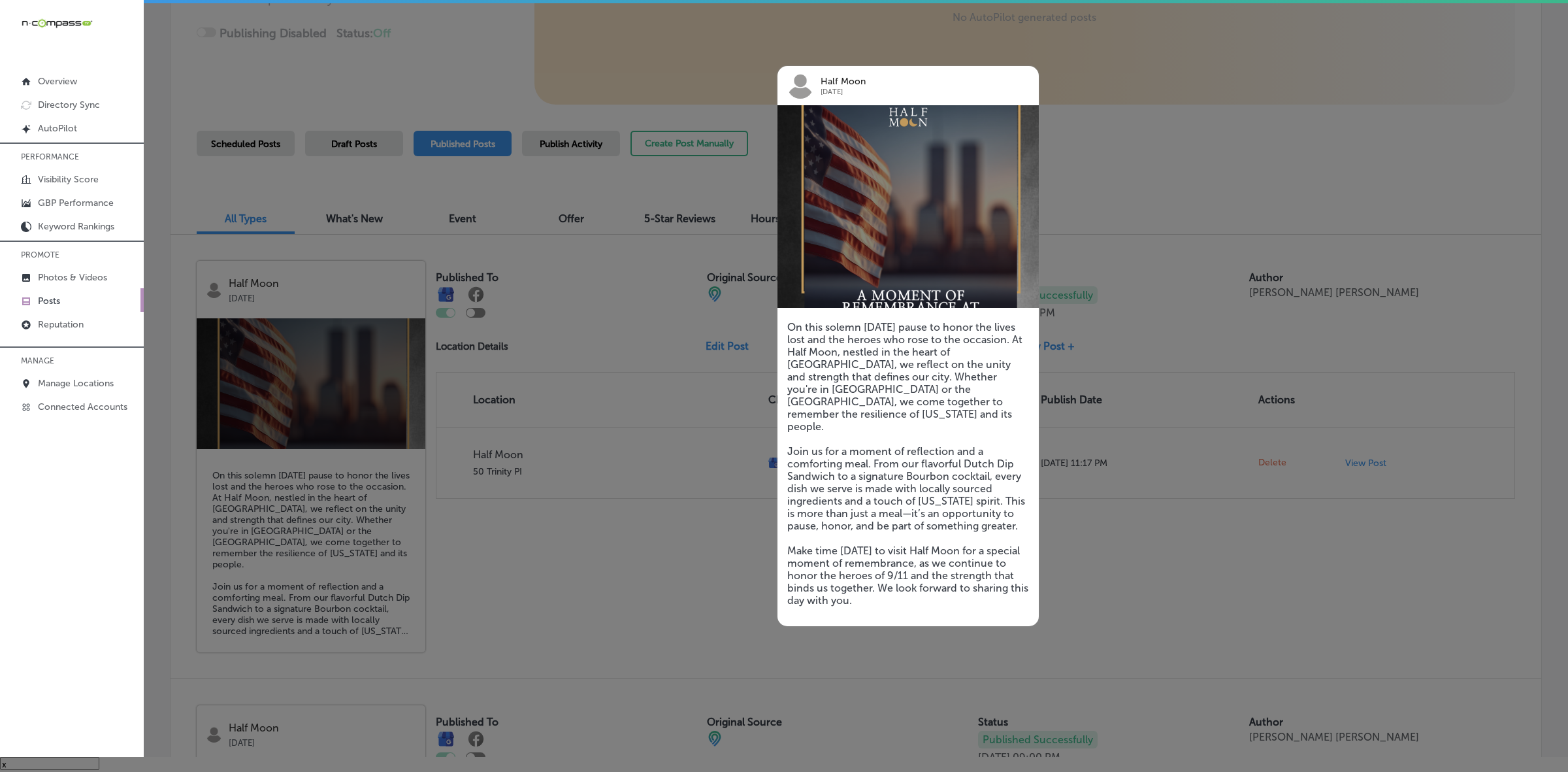
click at [600, 601] on div at bounding box center [784, 386] width 1568 height 772
